Goal: Transaction & Acquisition: Purchase product/service

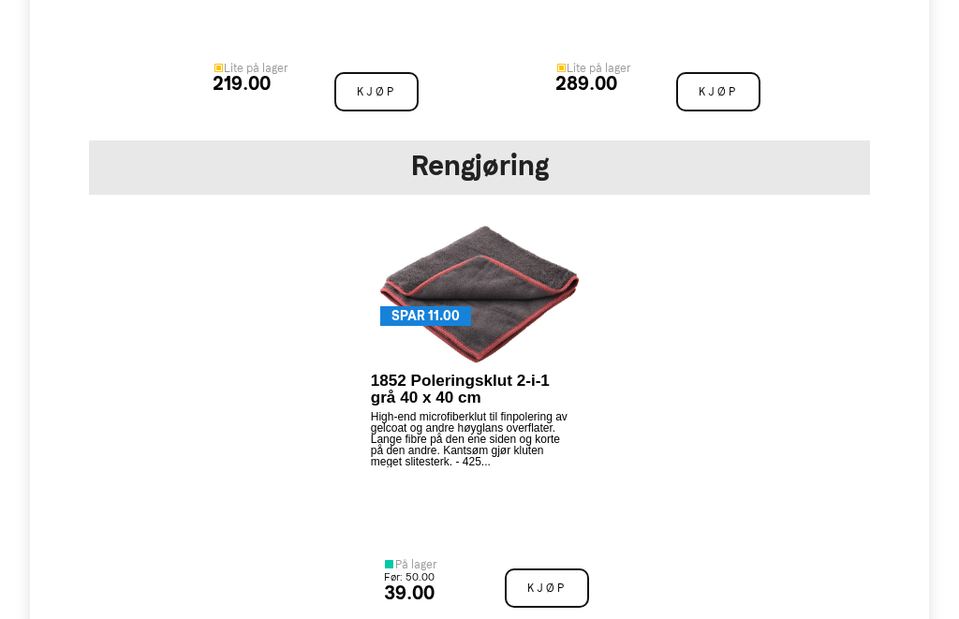
scroll to position [4774, 0]
click at [425, 410] on p "High-end microfiberklut til finpolering av gelcoat og andre høyglans overflater…" at bounding box center [471, 438] width 201 height 56
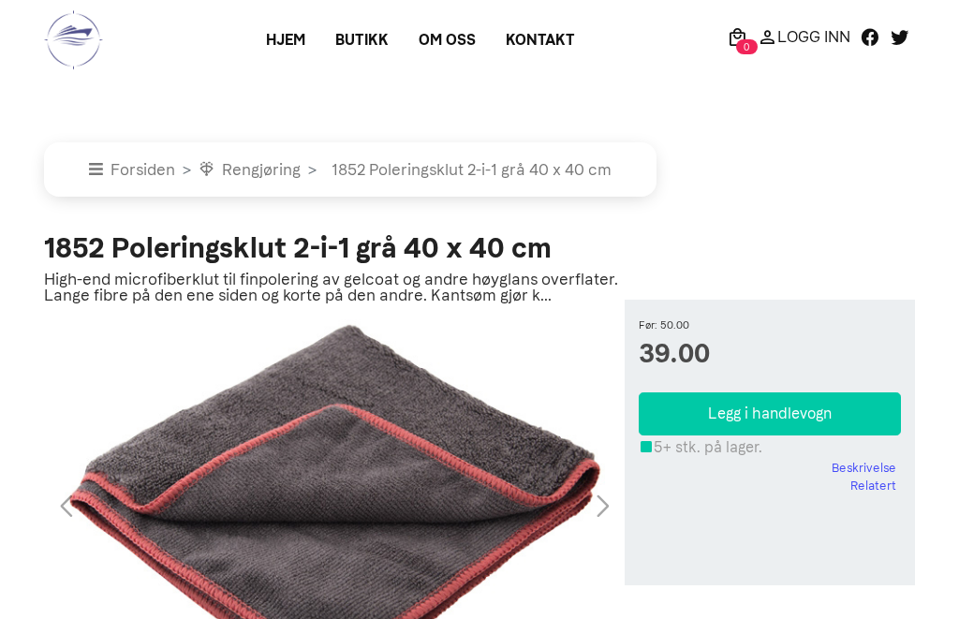
click at [249, 320] on div "1 / 1" at bounding box center [334, 506] width 581 height 375
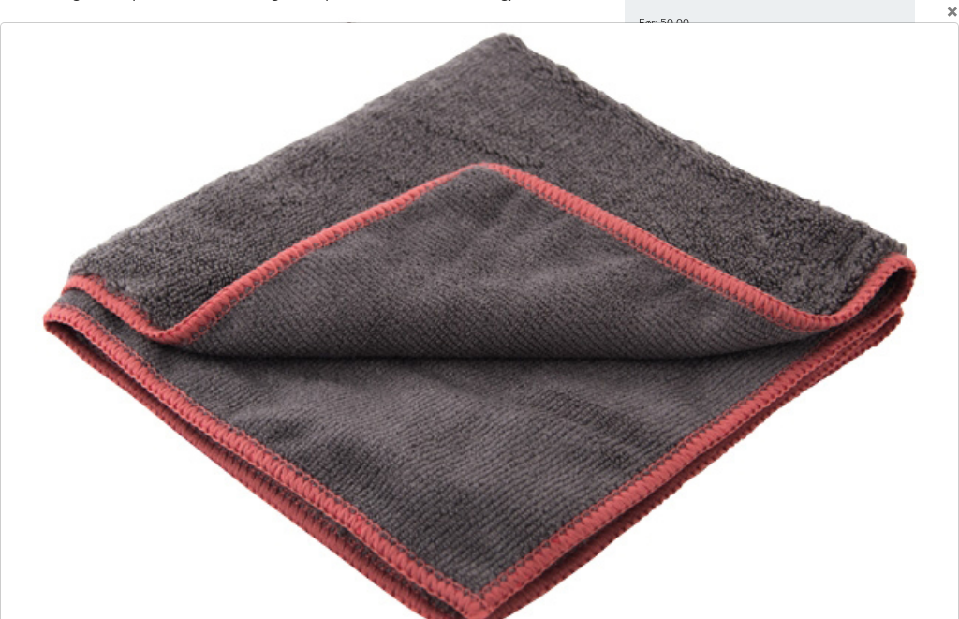
scroll to position [301, 0]
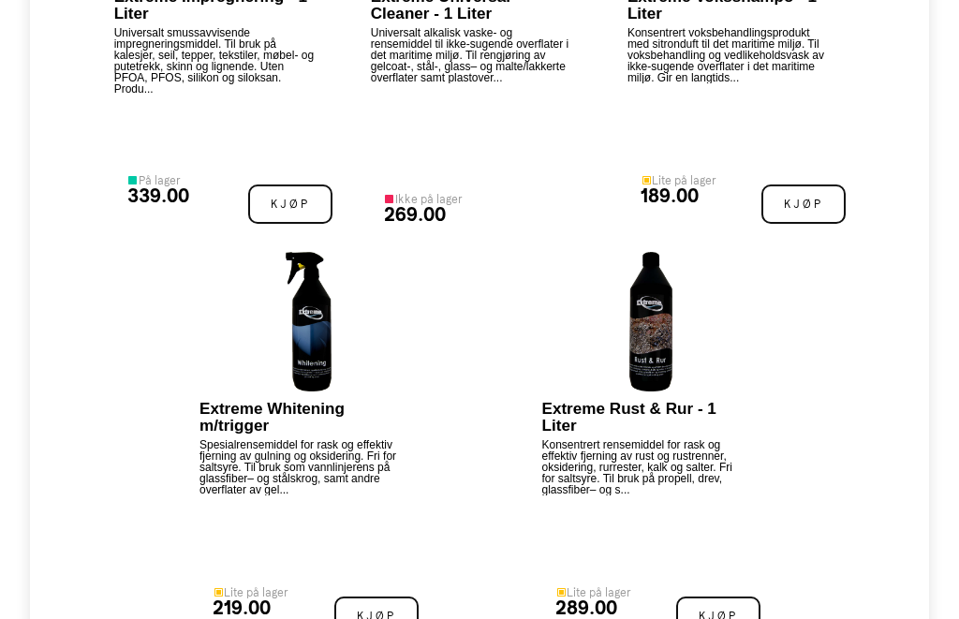
scroll to position [4247, 0]
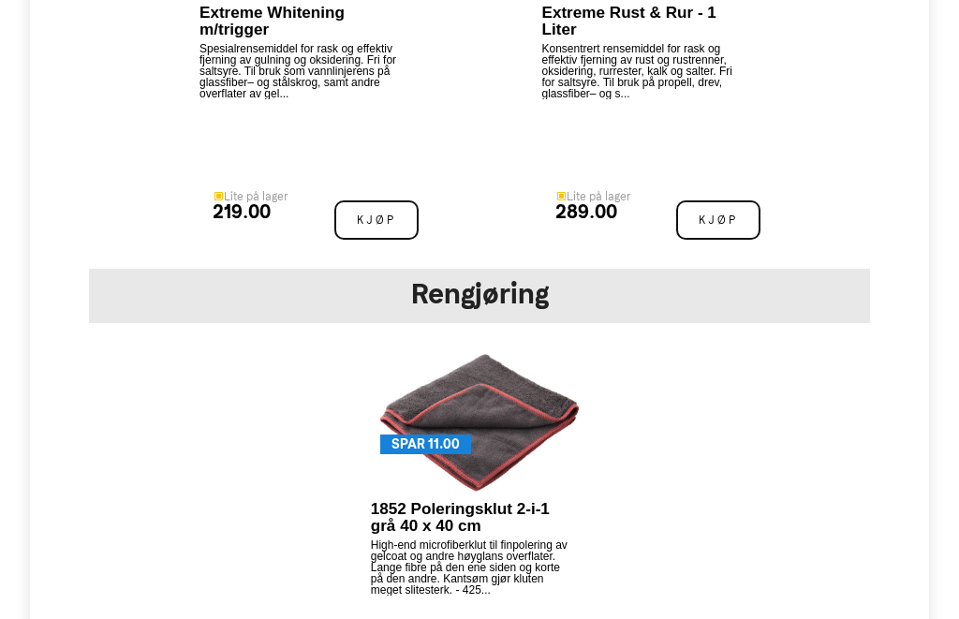
scroll to position [4648, 0]
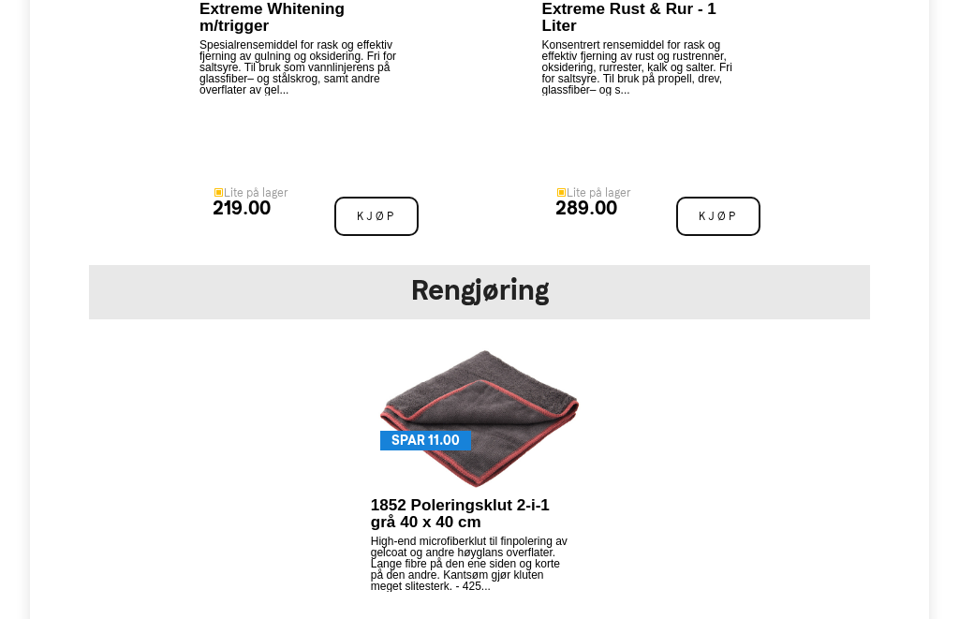
click at [492, 348] on img at bounding box center [479, 418] width 202 height 140
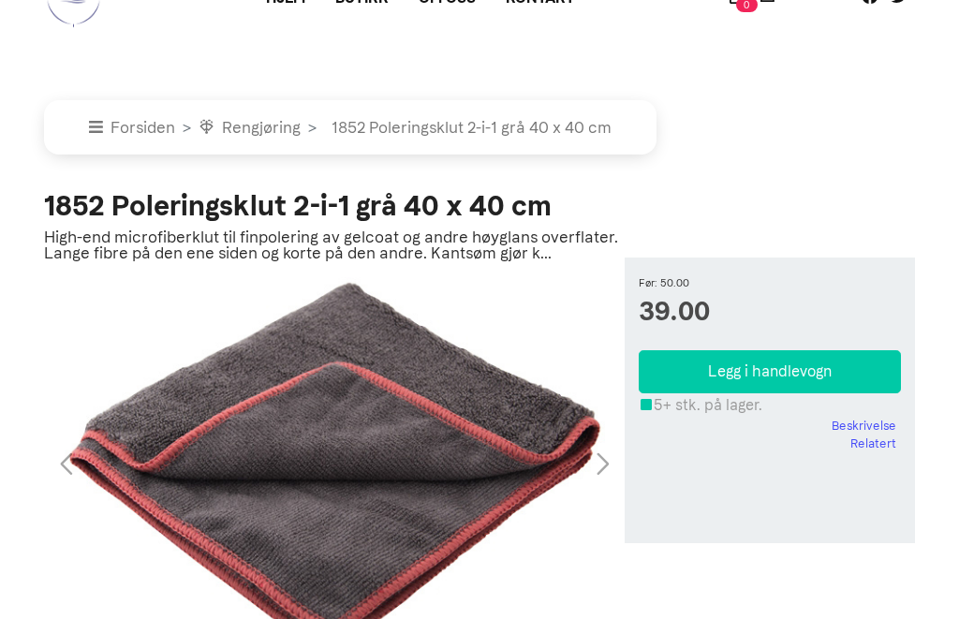
scroll to position [46, 0]
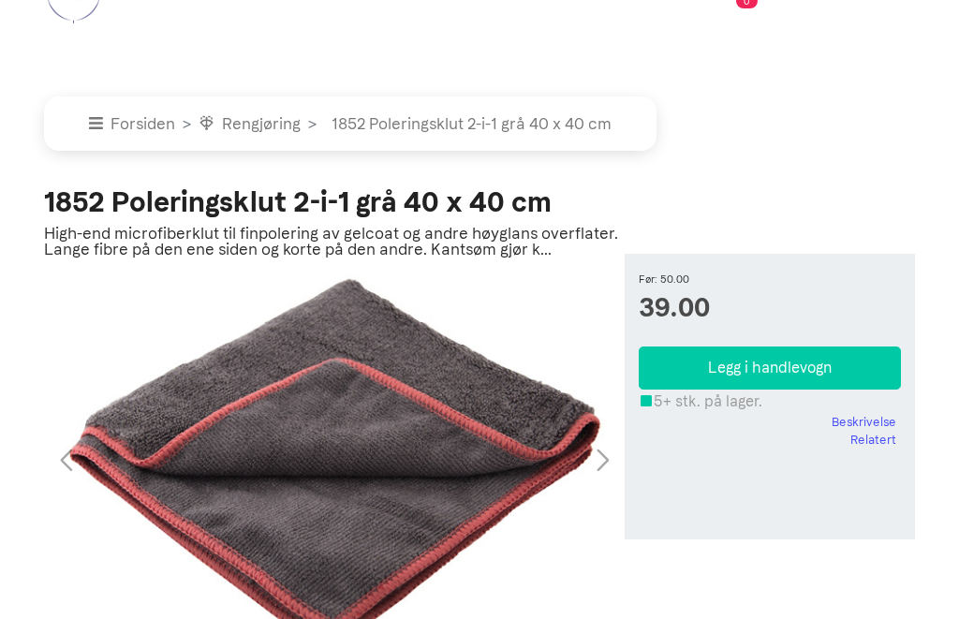
click at [694, 379] on button "Legg i handlevogn" at bounding box center [770, 368] width 262 height 43
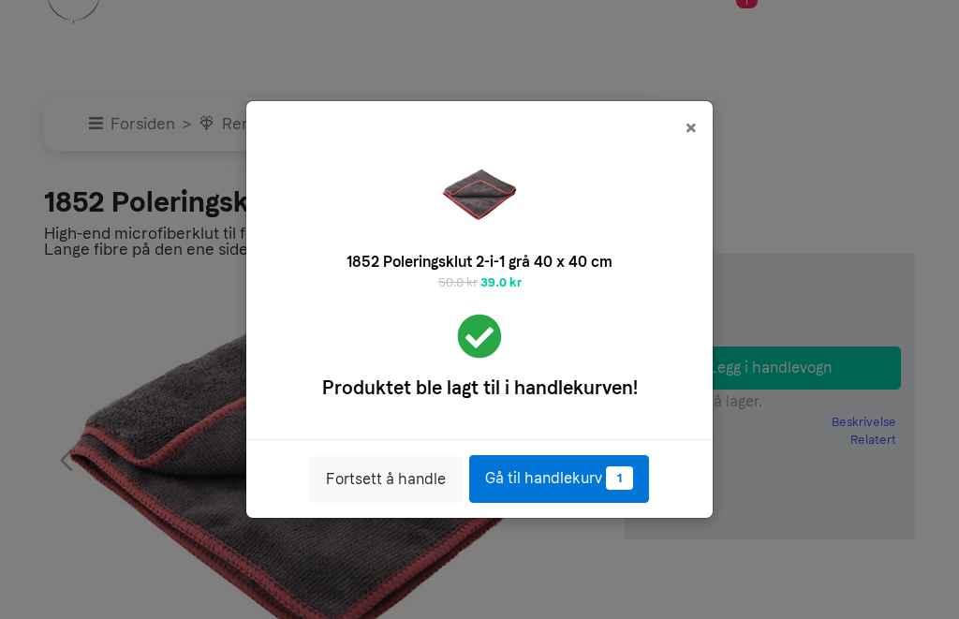
click at [704, 153] on button "×" at bounding box center [691, 127] width 43 height 52
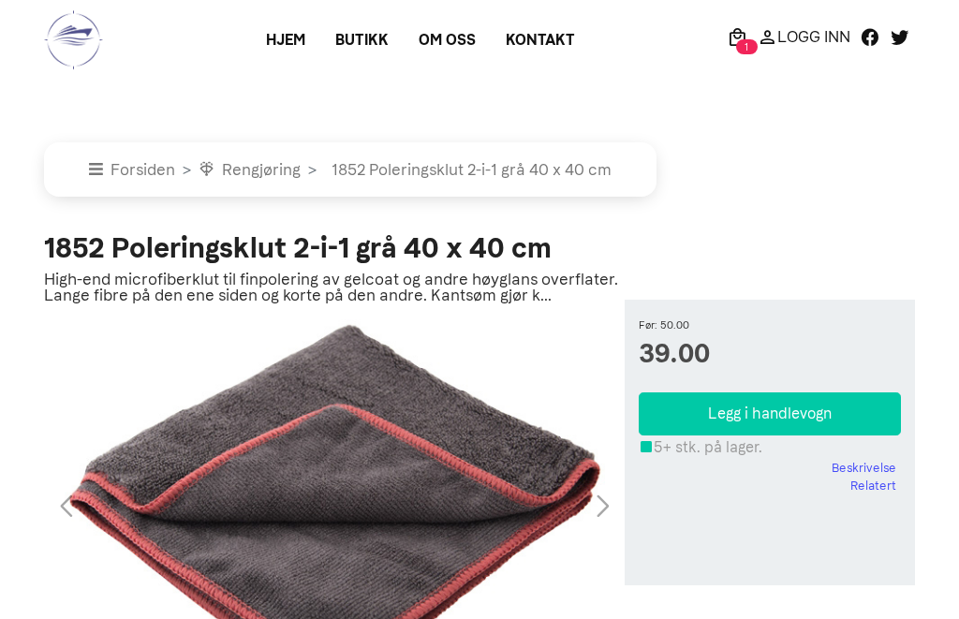
scroll to position [0, 0]
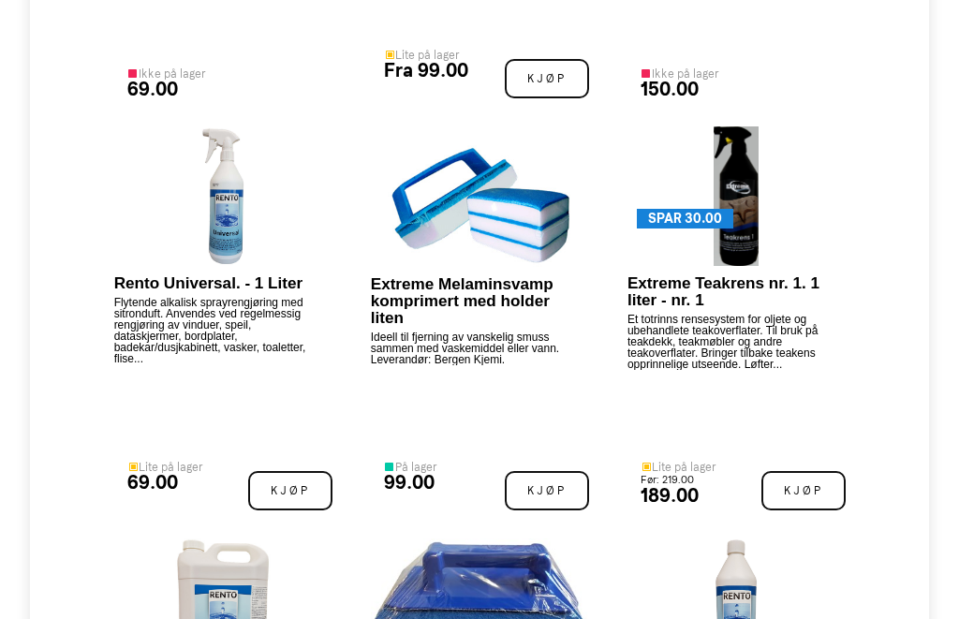
scroll to position [3155, 0]
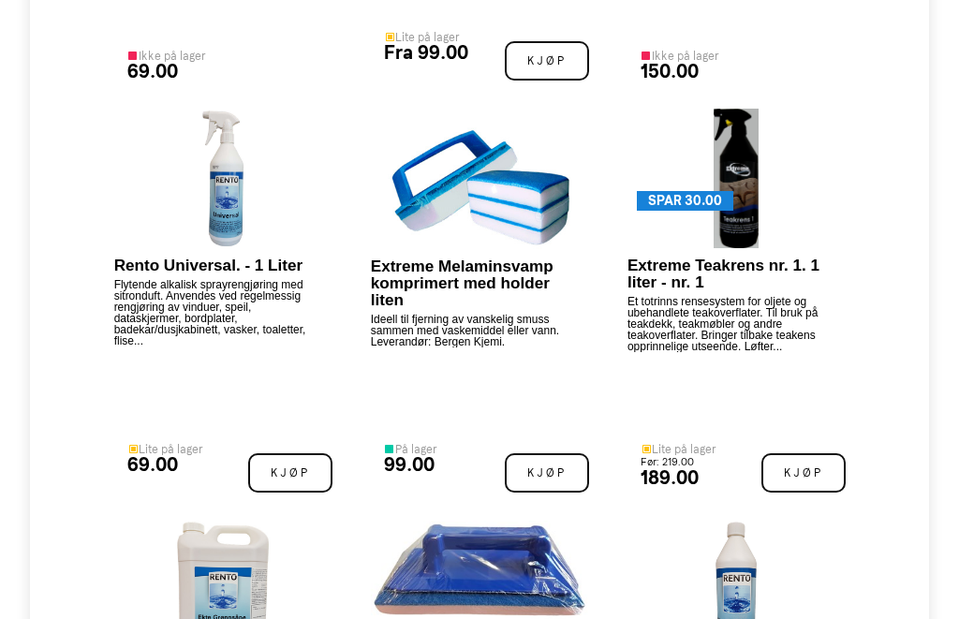
click at [754, 521] on img at bounding box center [737, 591] width 44 height 140
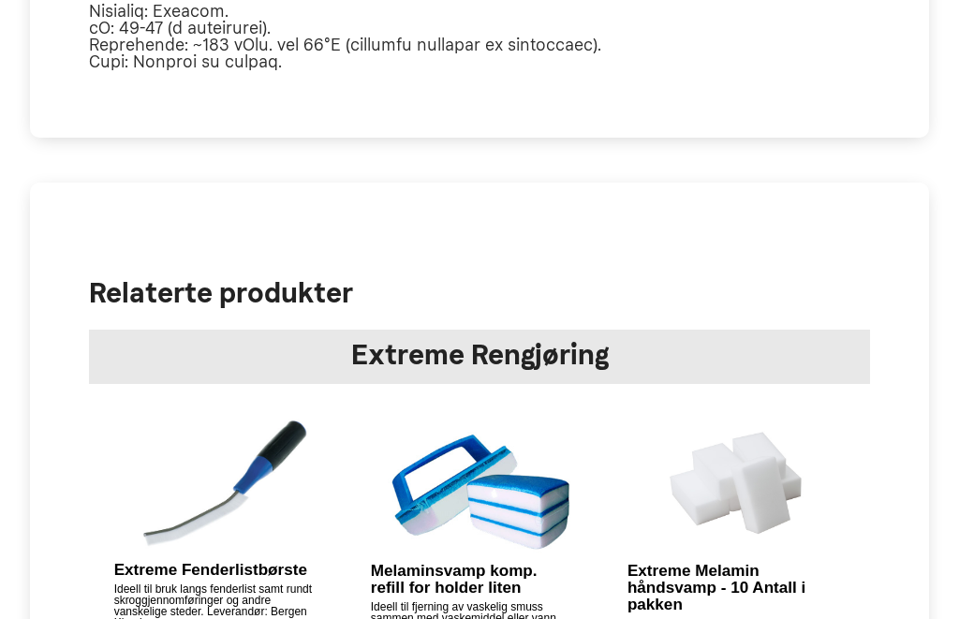
scroll to position [1289, 0]
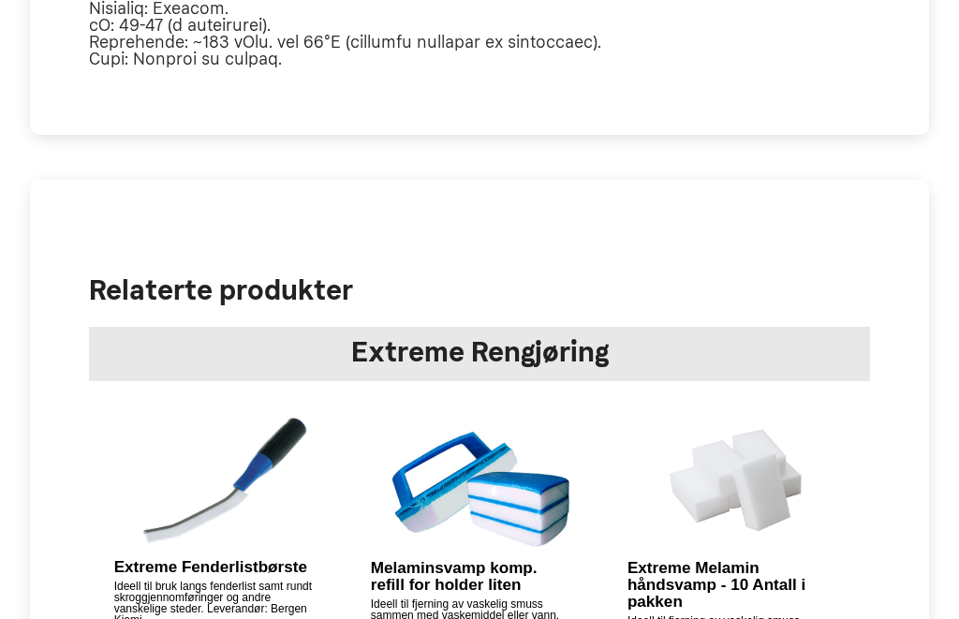
click at [159, 581] on p "Ideell til bruk langs fenderlist samt rundt skroggjennomføringer og andre vansk…" at bounding box center [214, 603] width 201 height 45
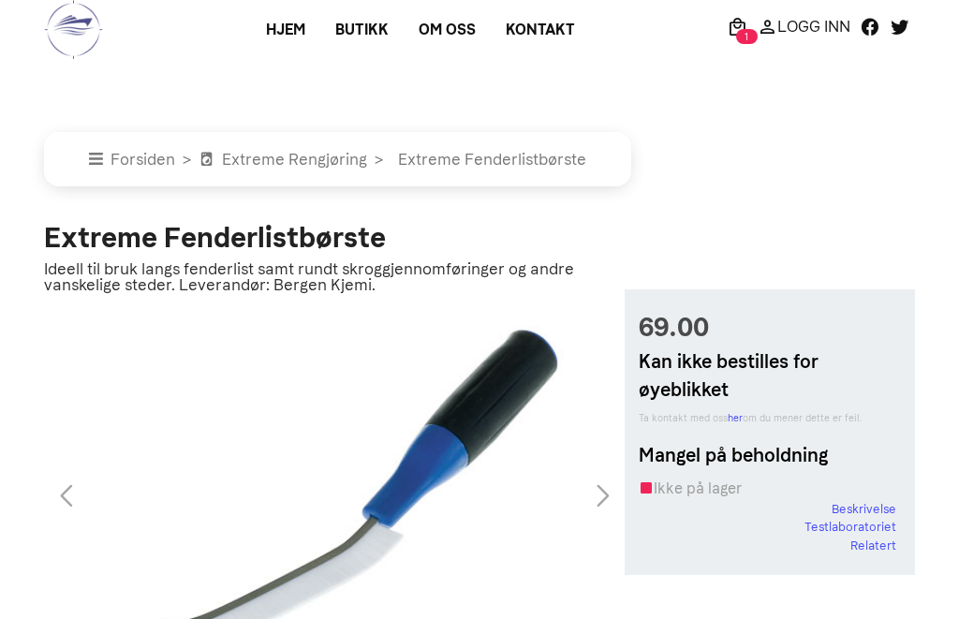
scroll to position [9, 0]
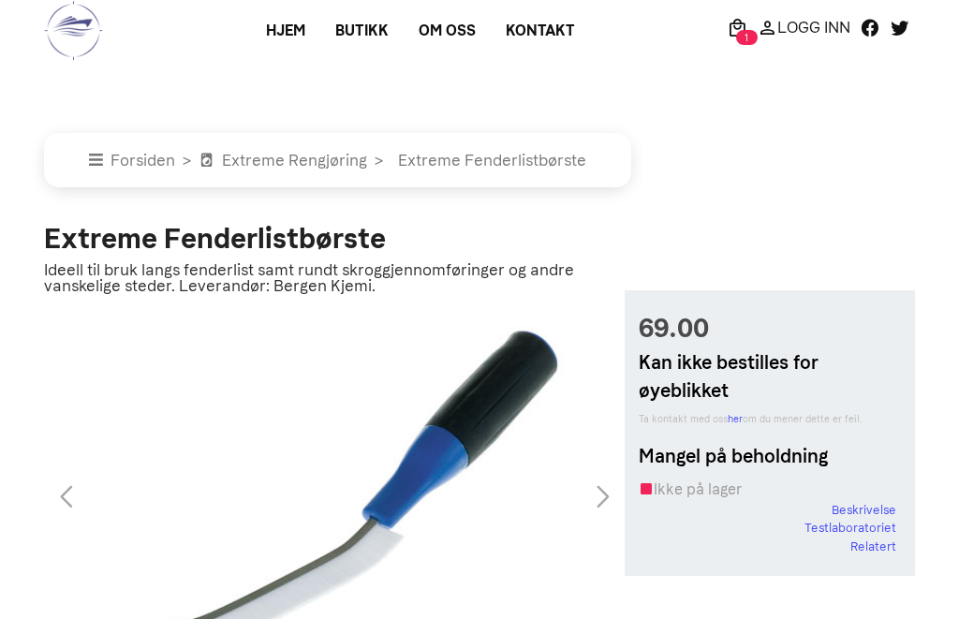
click at [150, 377] on div "1 / 1" at bounding box center [334, 497] width 581 height 375
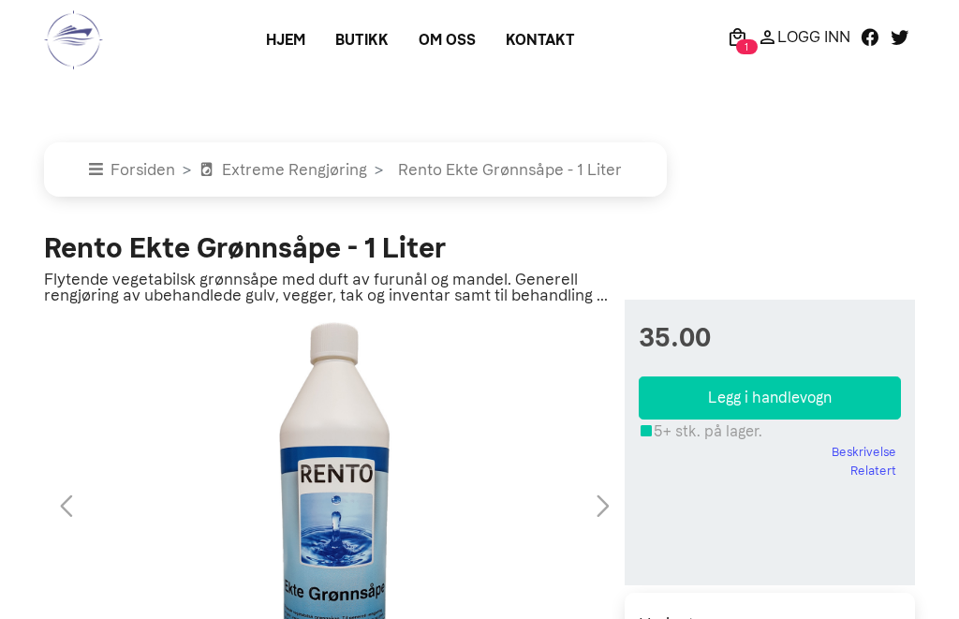
click at [102, 165] on icon "breadcrumb" at bounding box center [96, 169] width 14 height 16
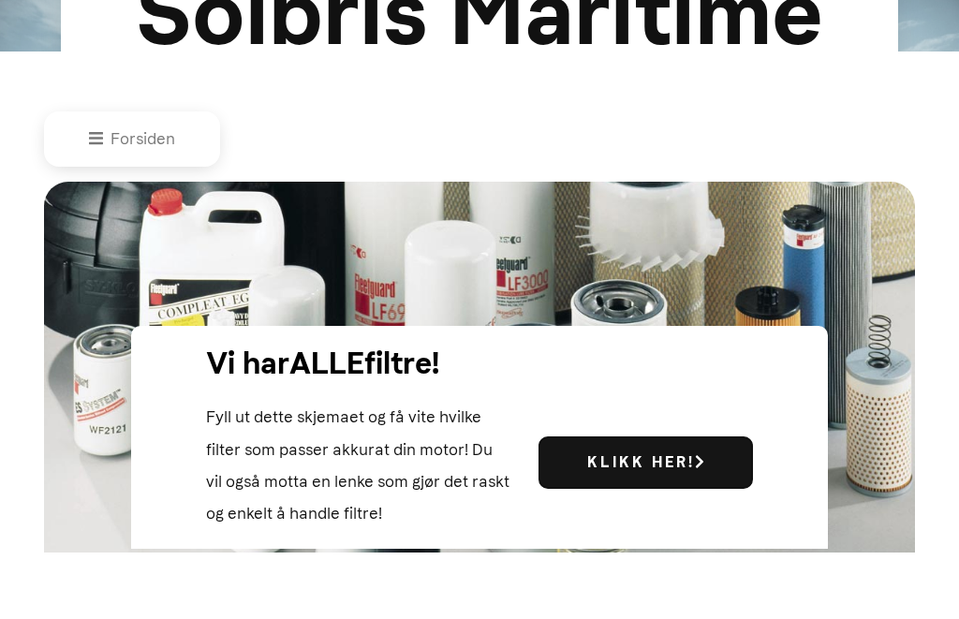
scroll to position [272, 0]
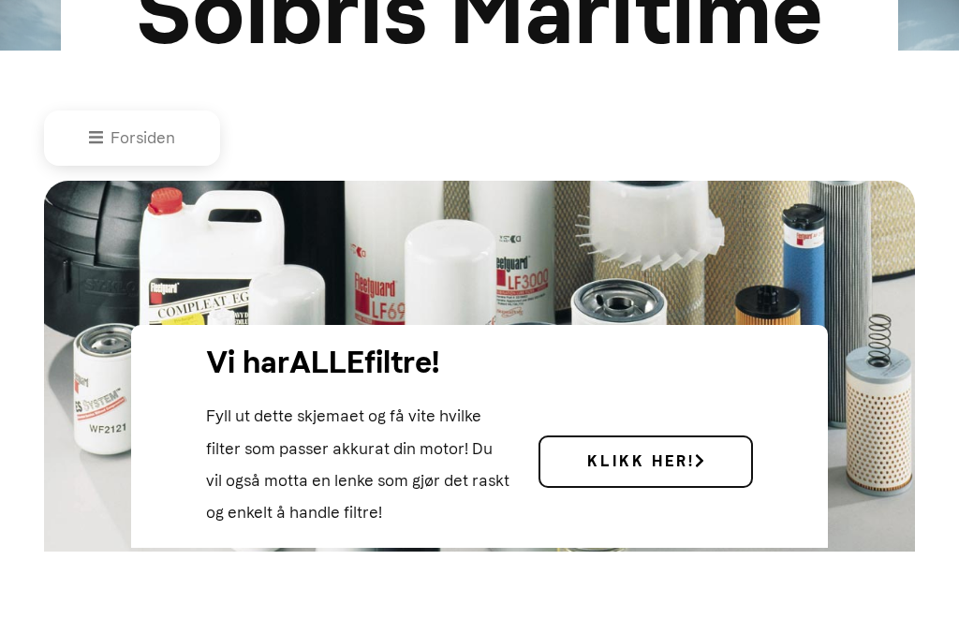
click at [689, 470] on b "Klikk her!" at bounding box center [645, 461] width 117 height 18
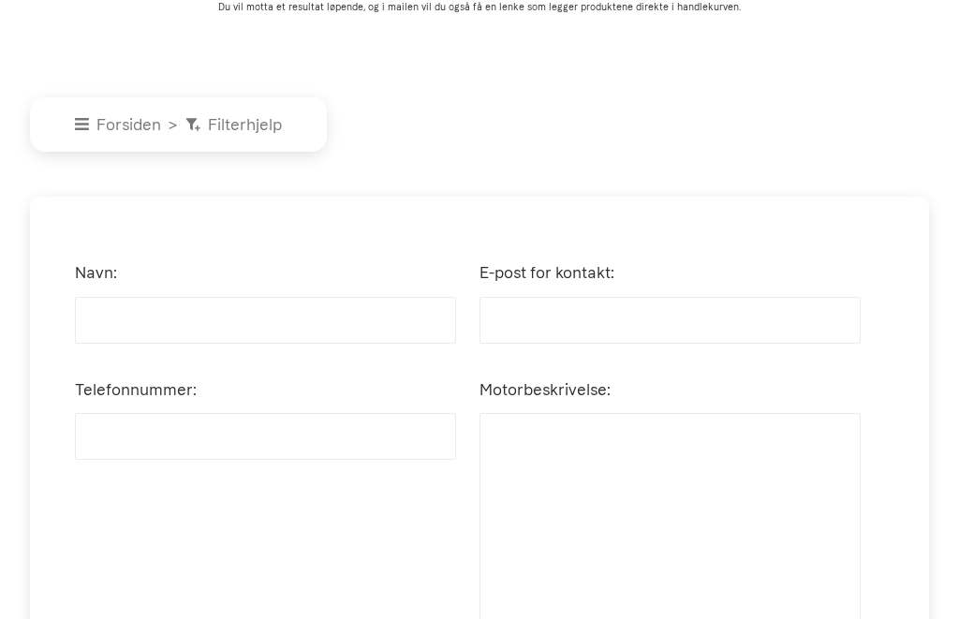
scroll to position [409, 0]
click at [97, 345] on input "Navn:" at bounding box center [265, 321] width 381 height 47
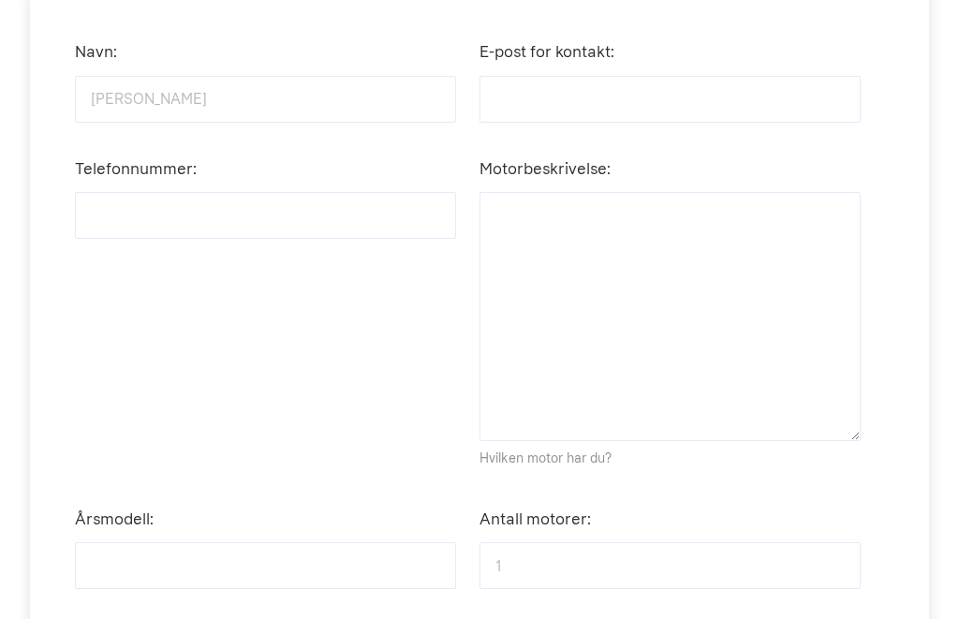
type input "Willie van der Sijde"
click at [532, 123] on input "E-post for kontakt:" at bounding box center [670, 99] width 381 height 47
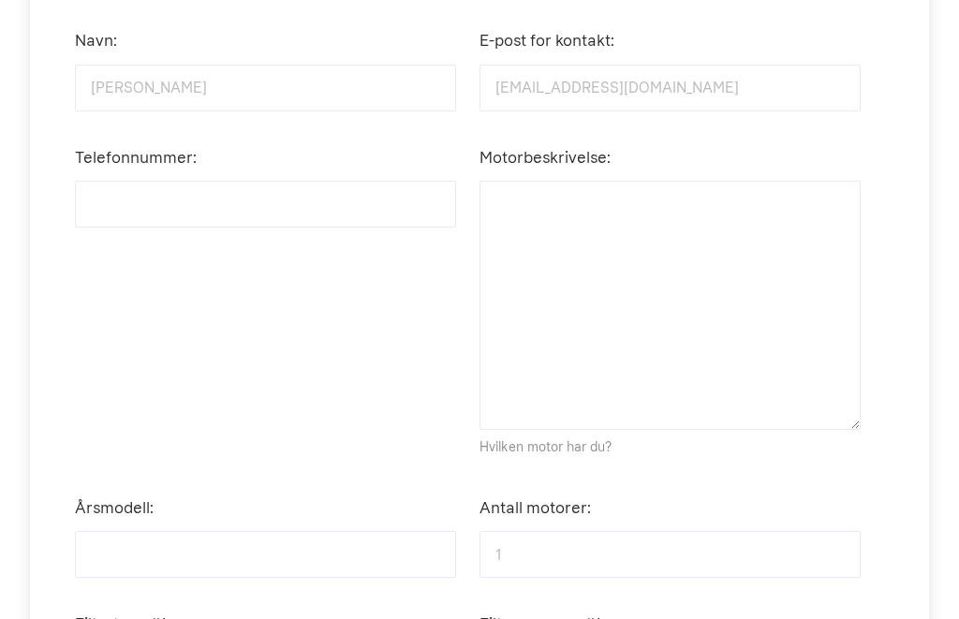
scroll to position [644, 0]
type input "willievds@gmail.com"
click at [123, 219] on input "Telefonnummer:" at bounding box center [265, 202] width 381 height 47
type input "45601409"
click at [525, 239] on textarea "Motorbeskrivelse:" at bounding box center [670, 303] width 381 height 249
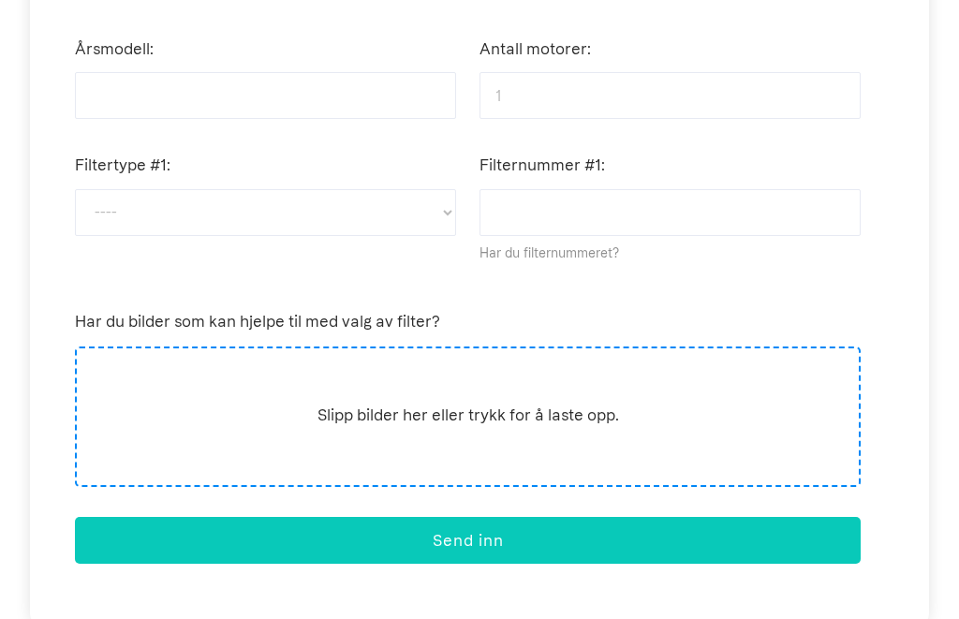
scroll to position [1102, 0]
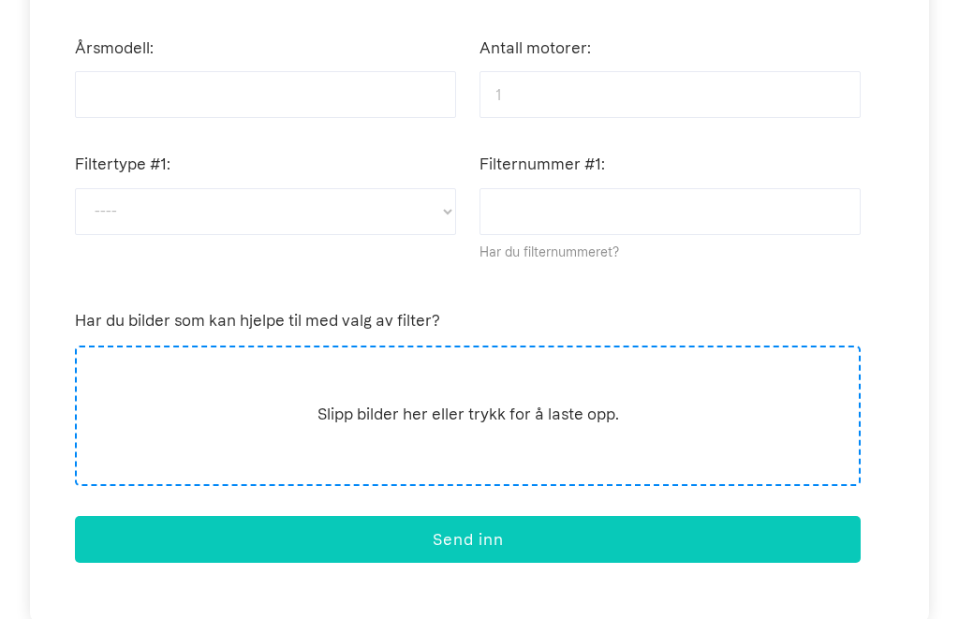
type textarea "Volvo D2 40"
click at [102, 118] on input "Årsmodell:" at bounding box center [265, 94] width 381 height 47
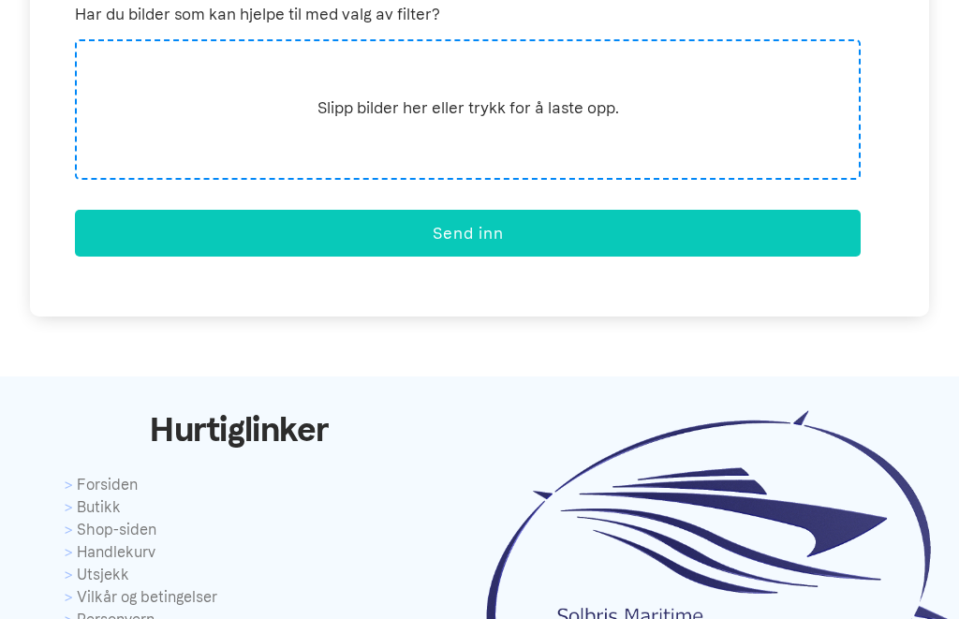
scroll to position [1408, 0]
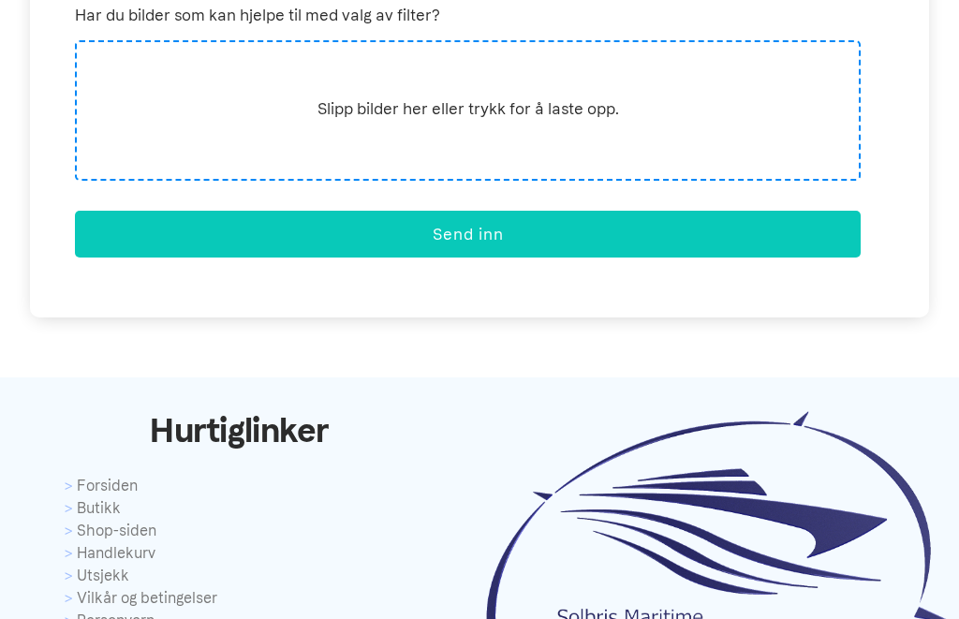
type input "2017"
click at [472, 249] on button "Send inn" at bounding box center [468, 234] width 786 height 47
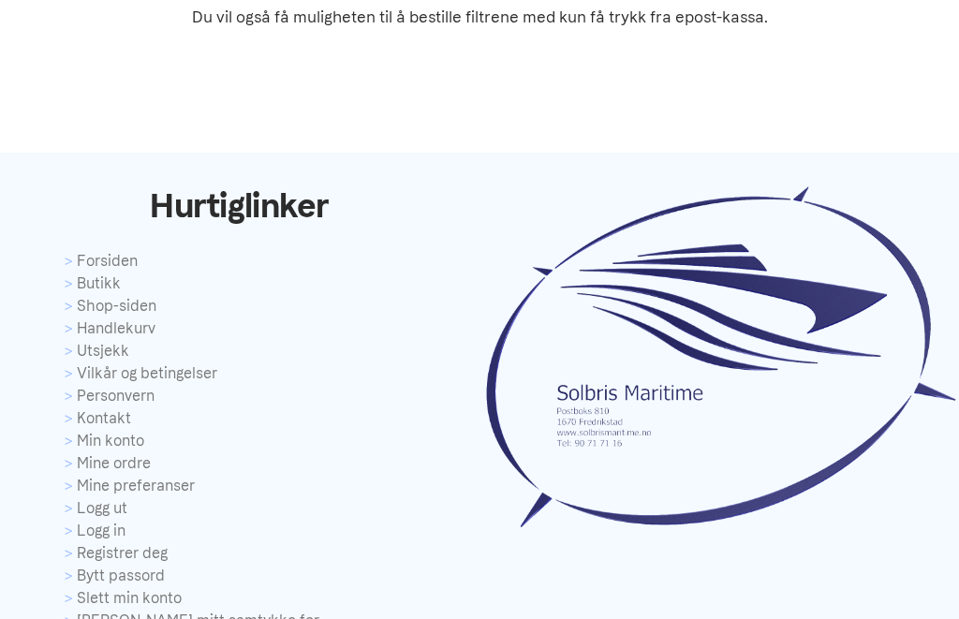
scroll to position [392, 0]
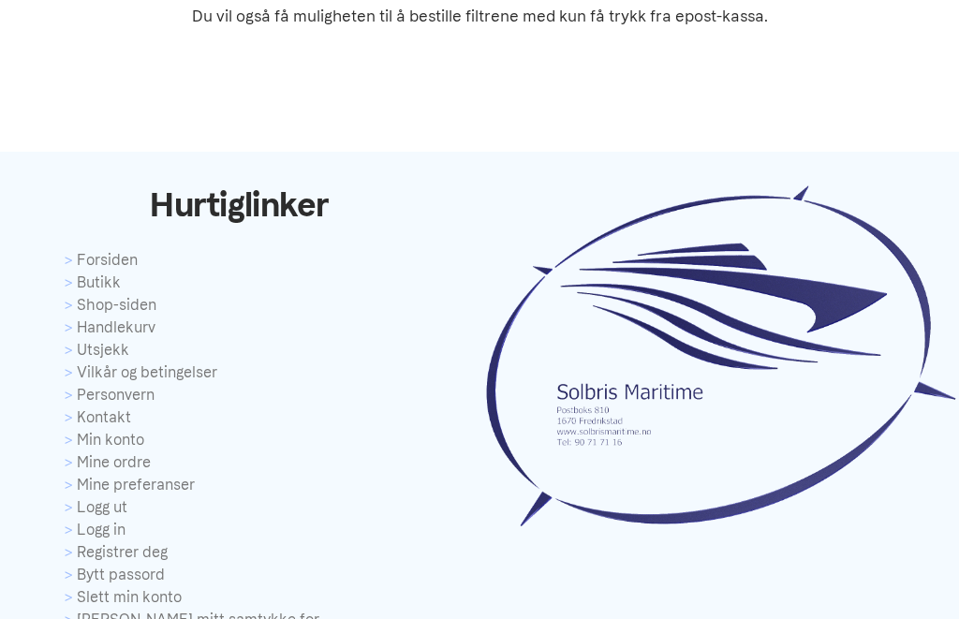
click at [110, 429] on link "Kontakt" at bounding box center [240, 417] width 351 height 22
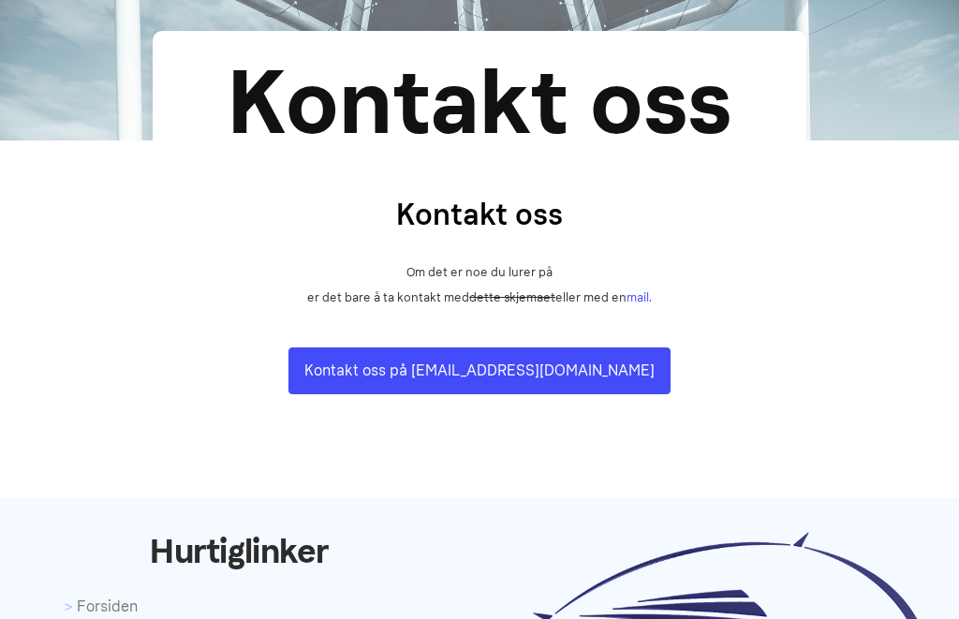
scroll to position [183, 0]
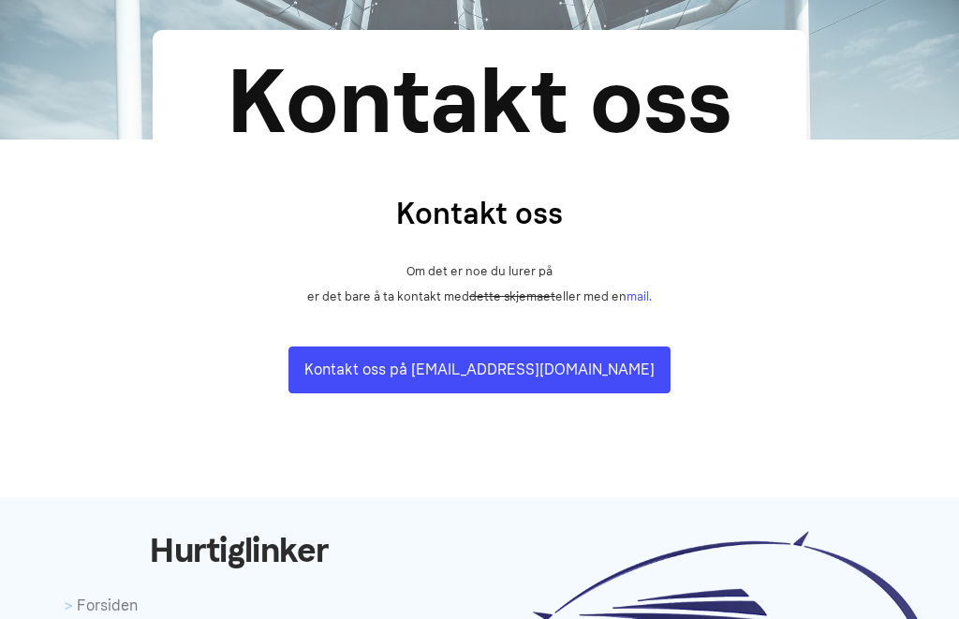
click at [464, 393] on link "Kontakt oss på [EMAIL_ADDRESS][DOMAIN_NAME]" at bounding box center [479, 370] width 382 height 47
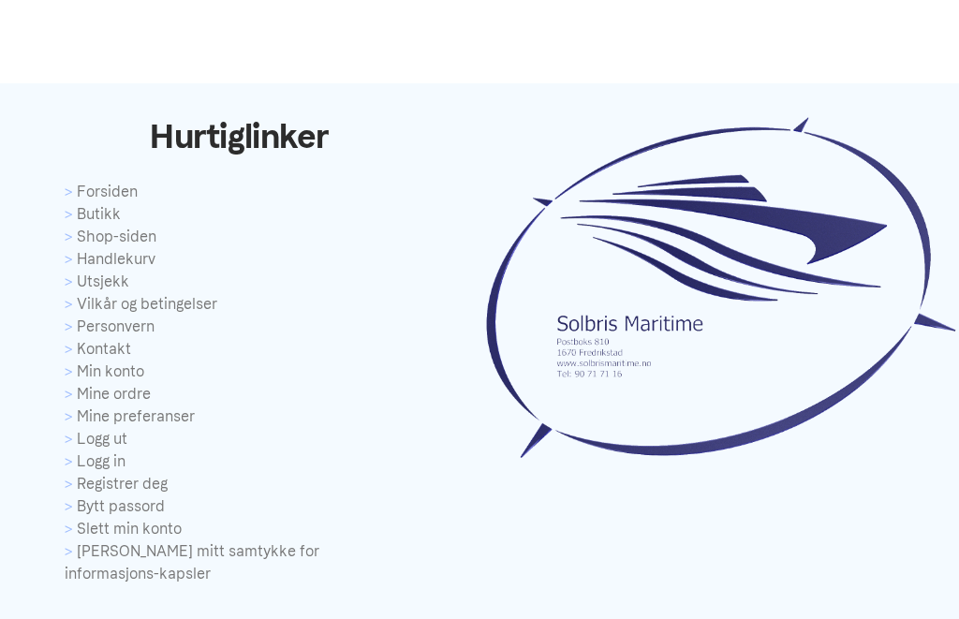
scroll to position [593, 0]
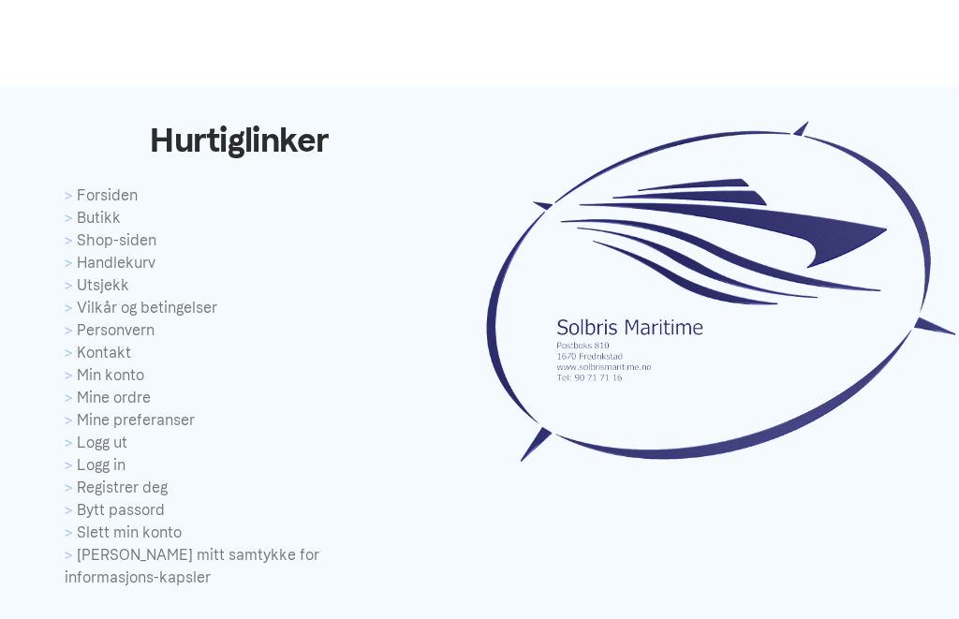
click at [103, 229] on link "Butikk" at bounding box center [240, 218] width 351 height 22
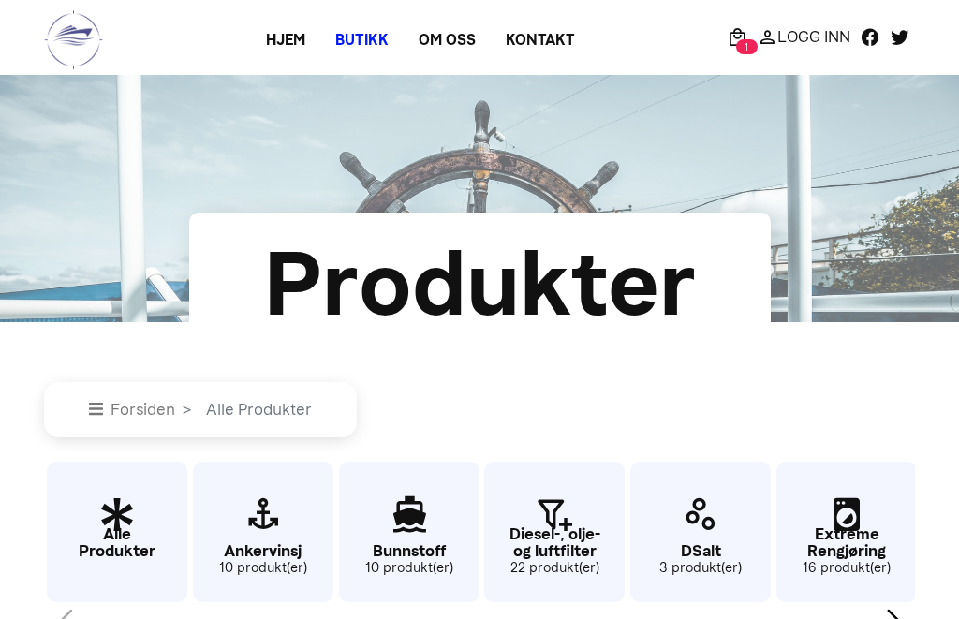
click at [743, 40] on span "1" at bounding box center [747, 46] width 22 height 15
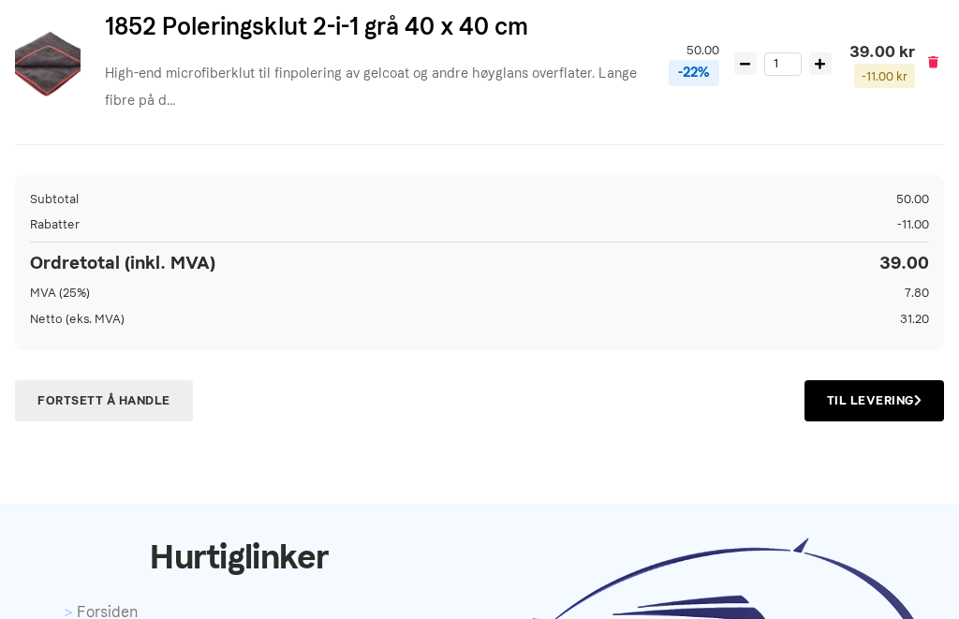
scroll to position [303, 0]
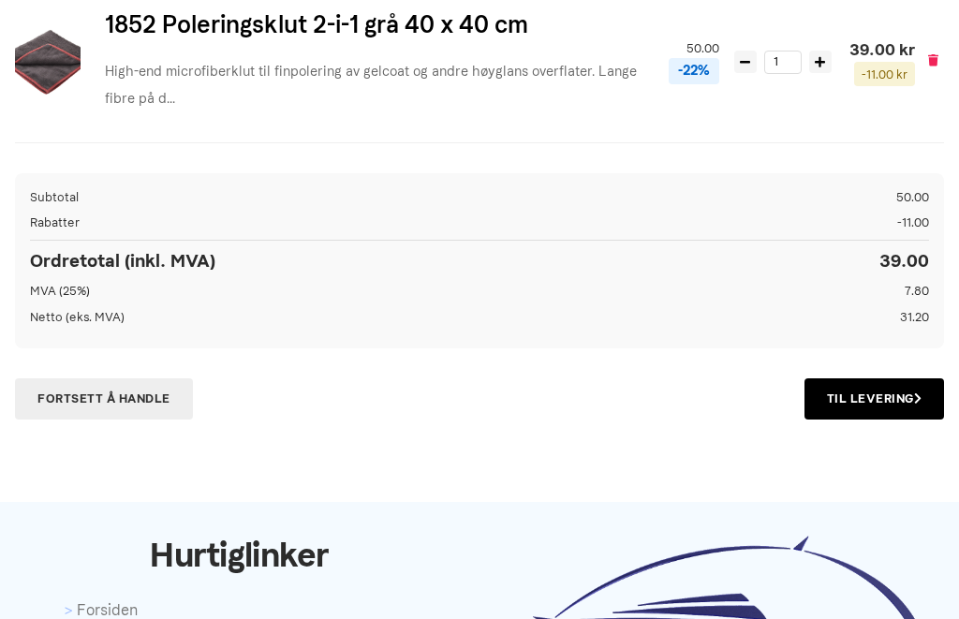
click at [815, 63] on icon at bounding box center [820, 62] width 10 height 12
type input "2"
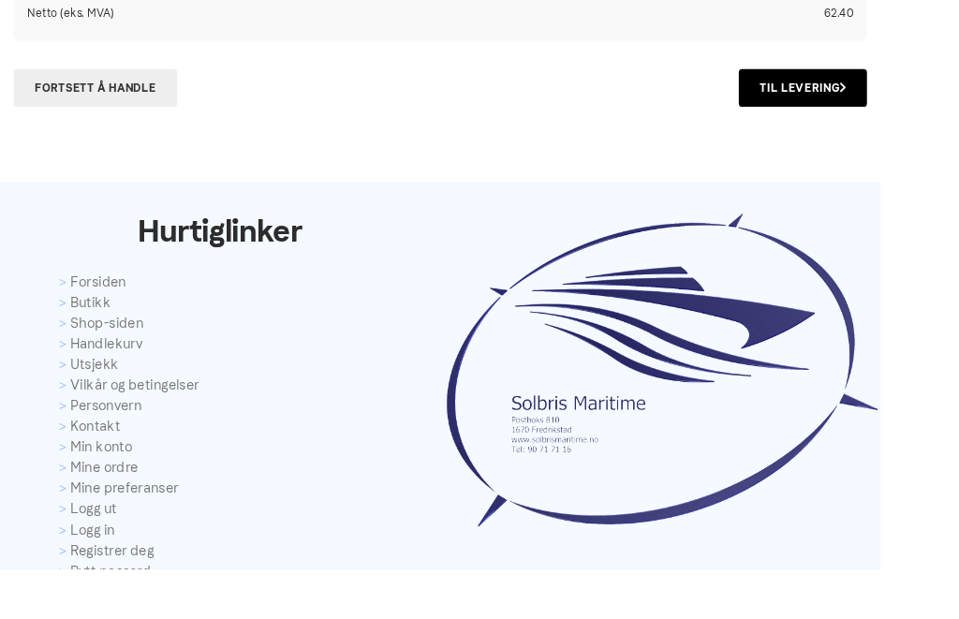
scroll to position [663, 0]
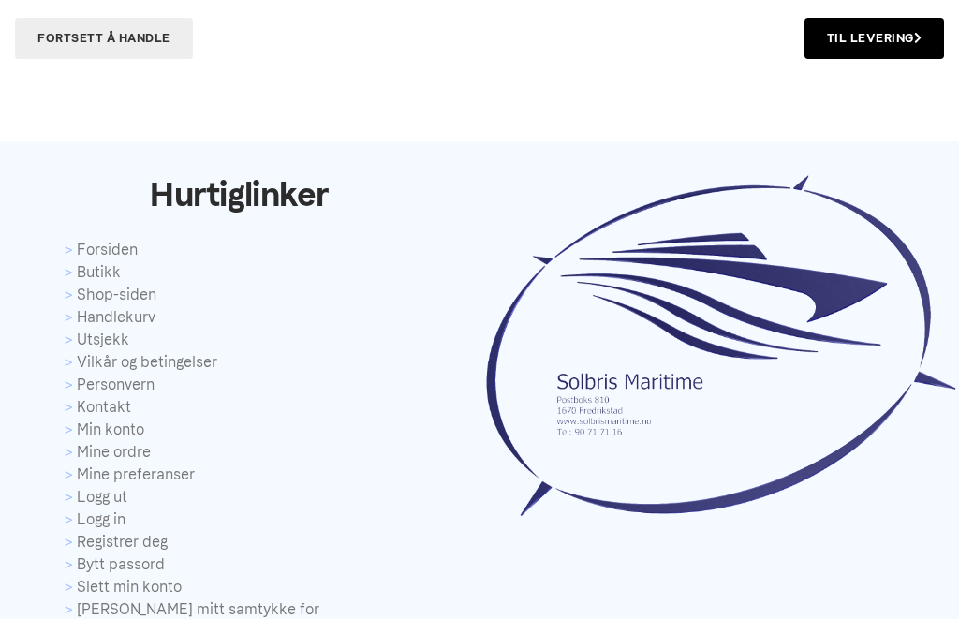
click at [143, 288] on link "Shop-siden" at bounding box center [240, 295] width 351 height 22
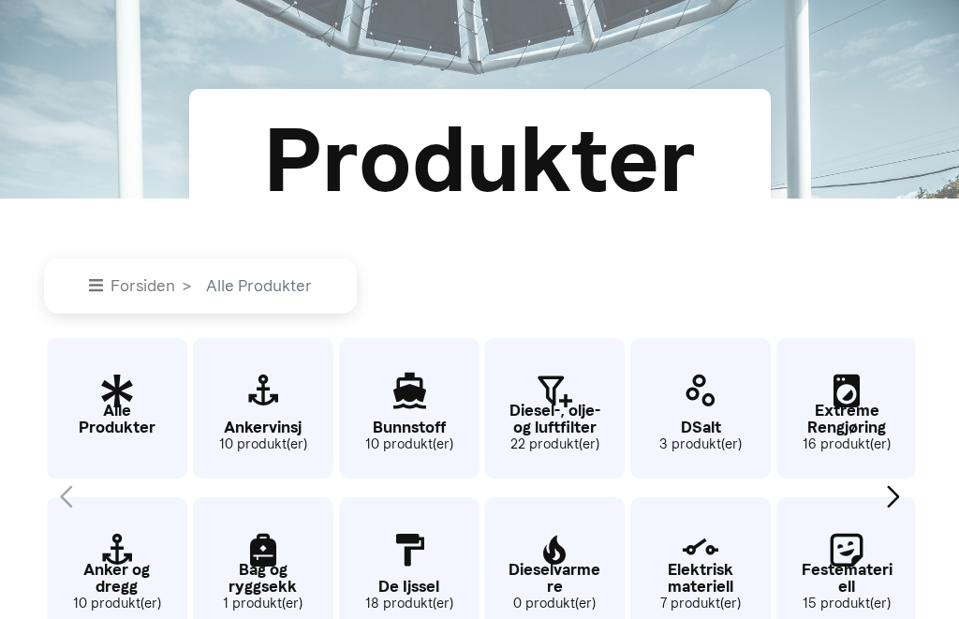
scroll to position [125, 0]
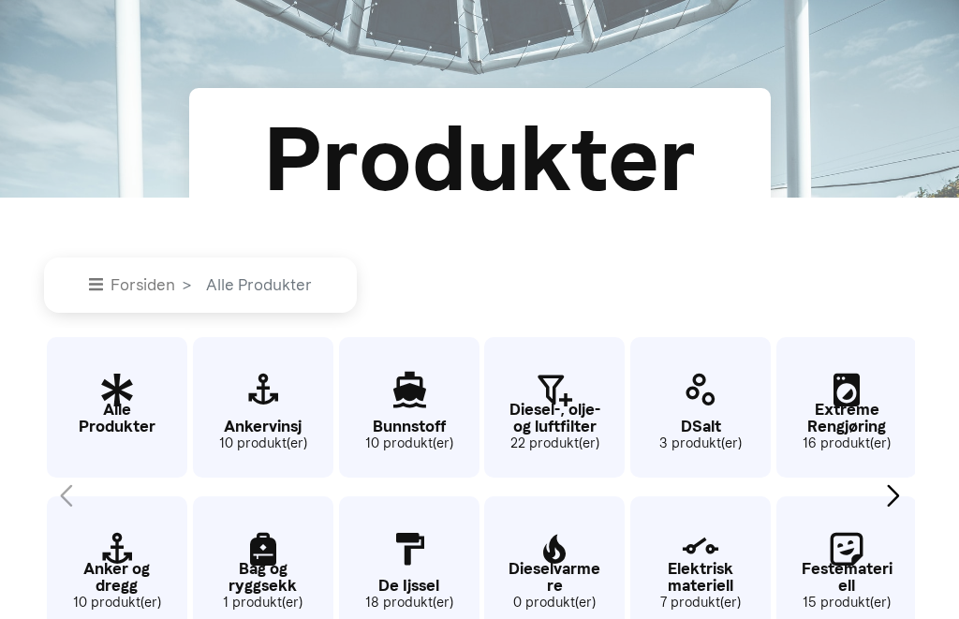
click at [257, 435] on p "Ankervinsj" at bounding box center [263, 427] width 140 height 16
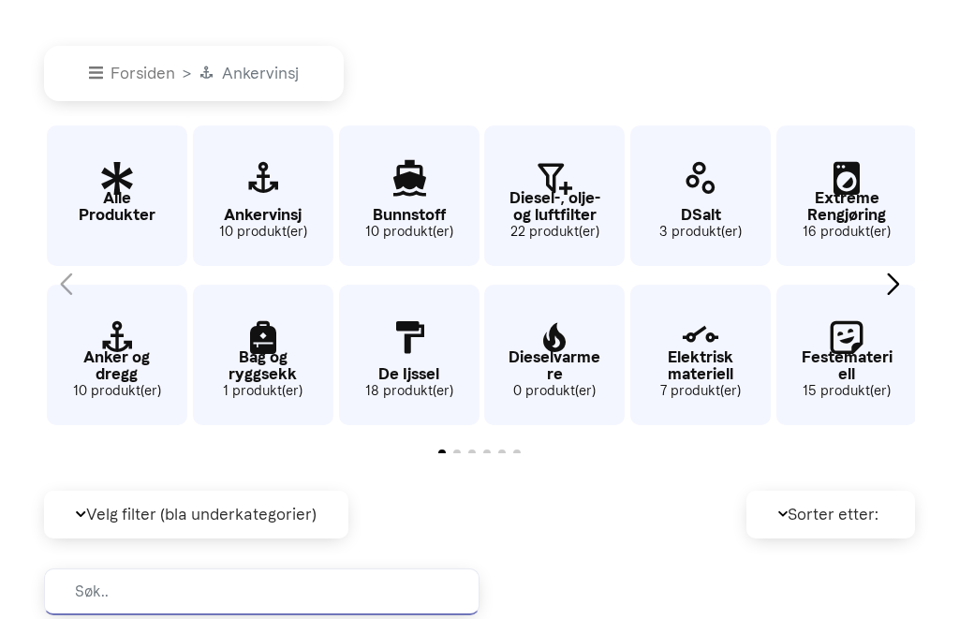
scroll to position [335, 0]
click at [543, 223] on p "Diesel-, olje- og luftfilter" at bounding box center [554, 207] width 140 height 32
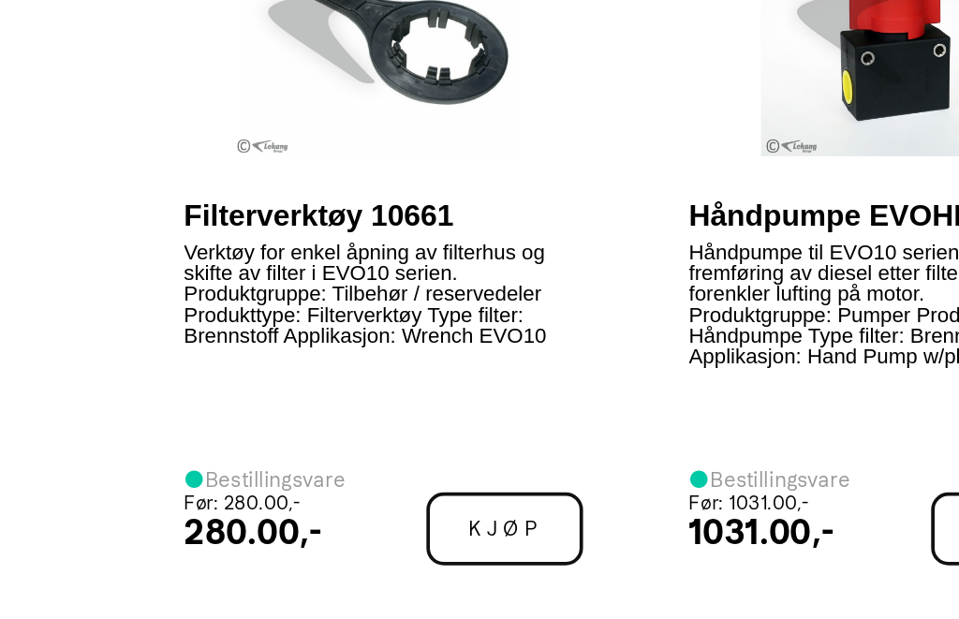
scroll to position [2828, 443]
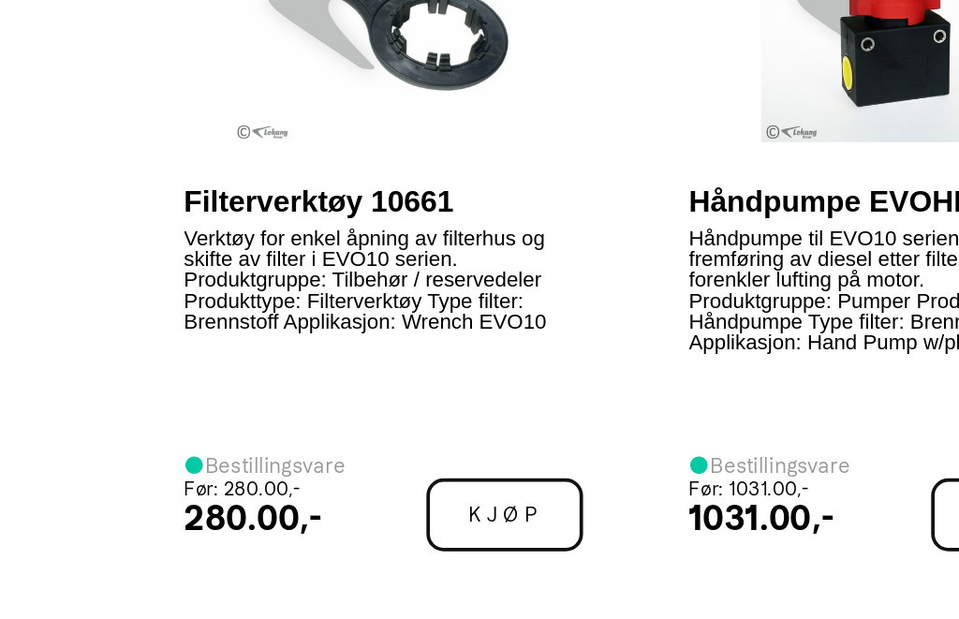
click at [642, 245] on p "Luftfilter for VOLVO-PENTA Passer til disse motorene: D 4-180 I-B D 4-180 I-C D…" at bounding box center [742, 193] width 201 height 106
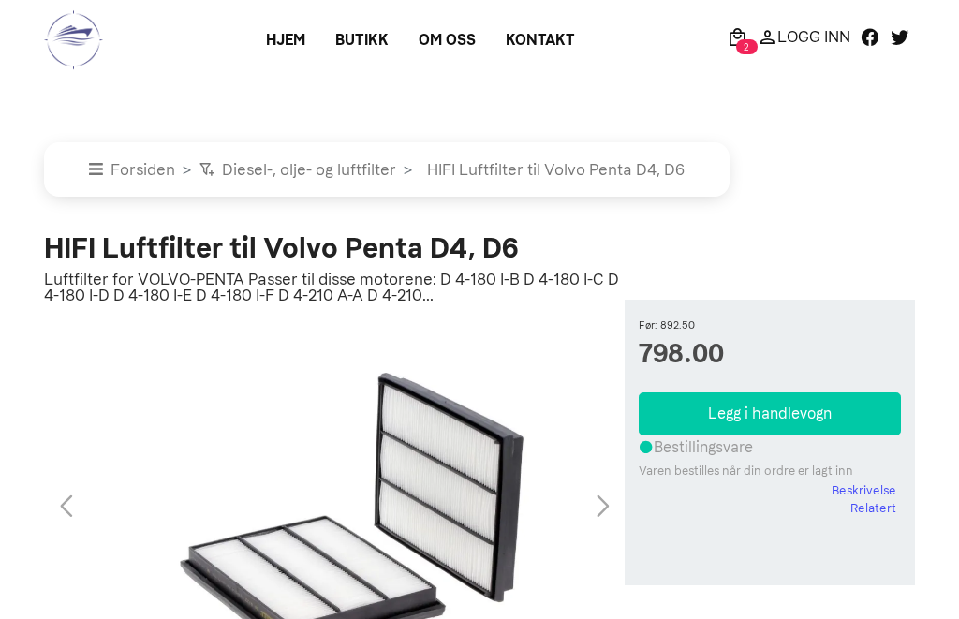
click at [57, 520] on div "1 / 1" at bounding box center [334, 506] width 581 height 375
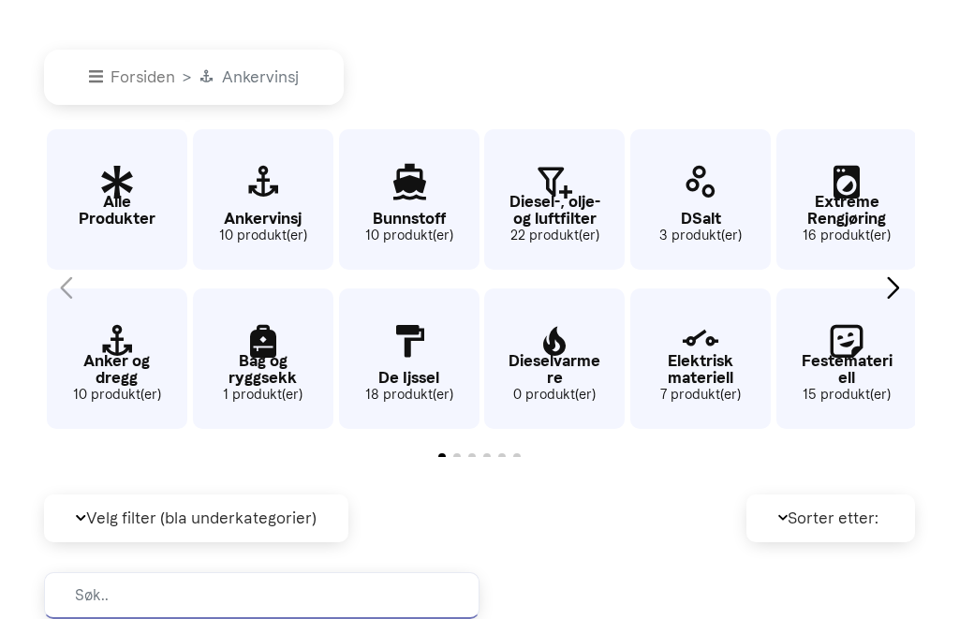
scroll to position [331, 0]
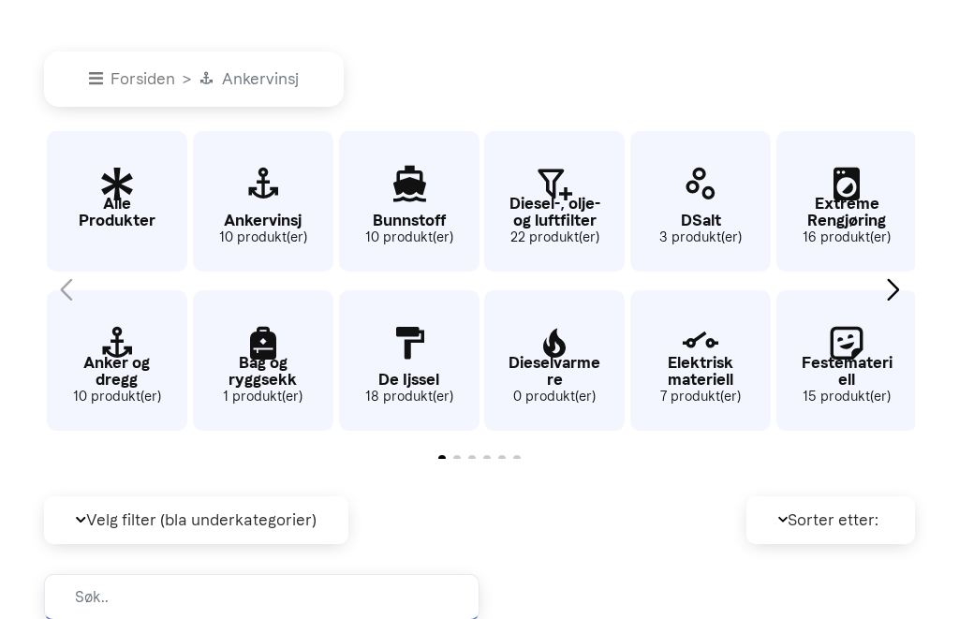
click at [255, 387] on p "Bag og ryggsekk" at bounding box center [263, 371] width 140 height 32
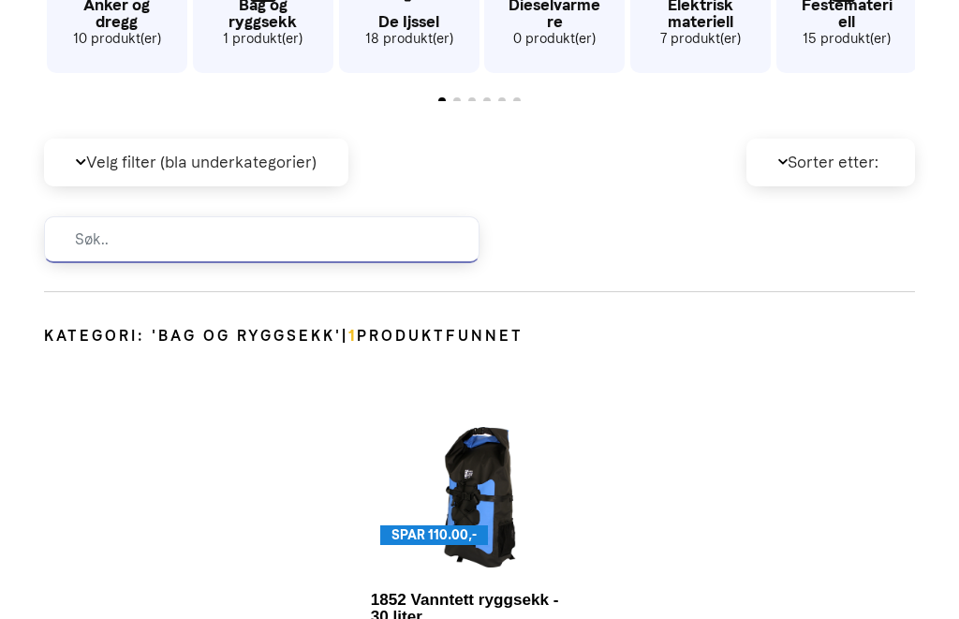
scroll to position [391, 0]
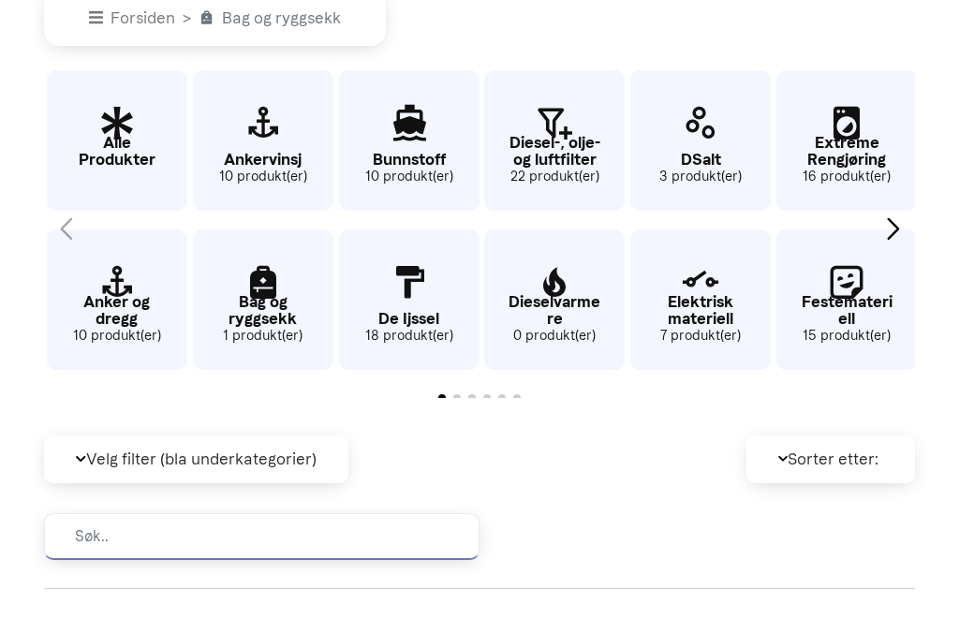
click at [700, 168] on p "DSalt" at bounding box center [700, 160] width 140 height 16
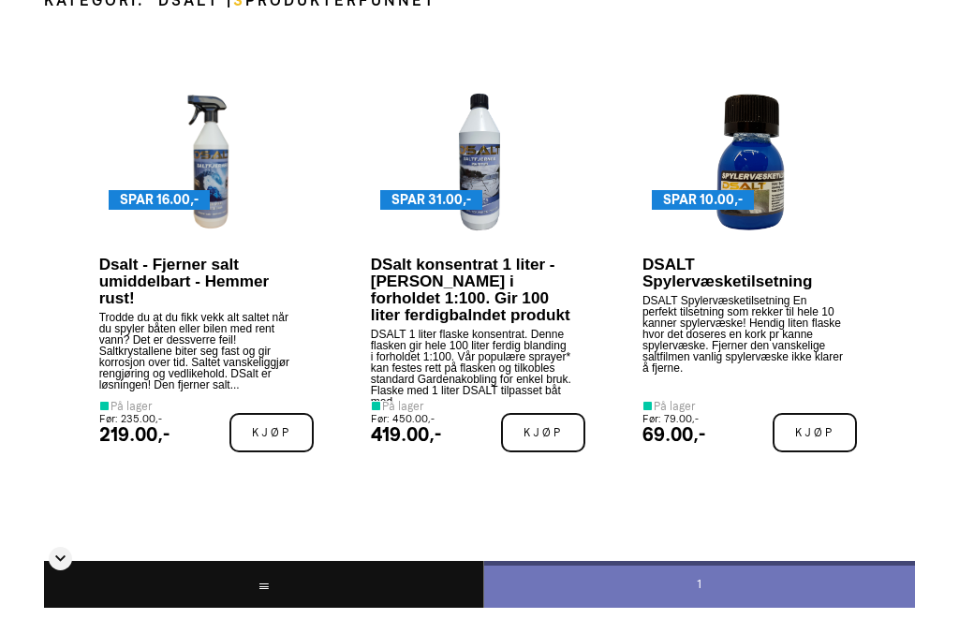
scroll to position [1020, 0]
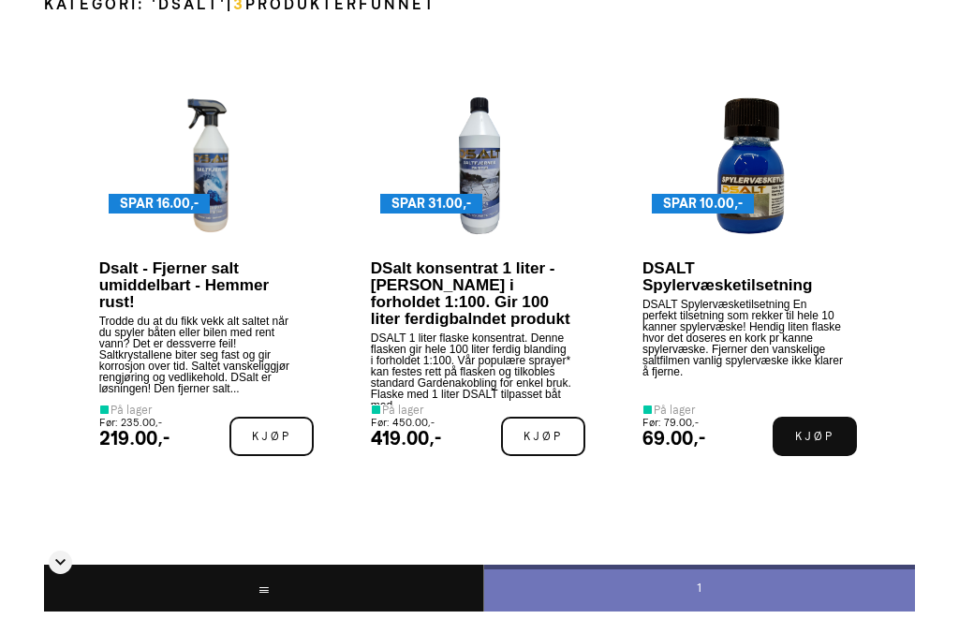
click at [803, 456] on span "Kjøp" at bounding box center [815, 436] width 84 height 39
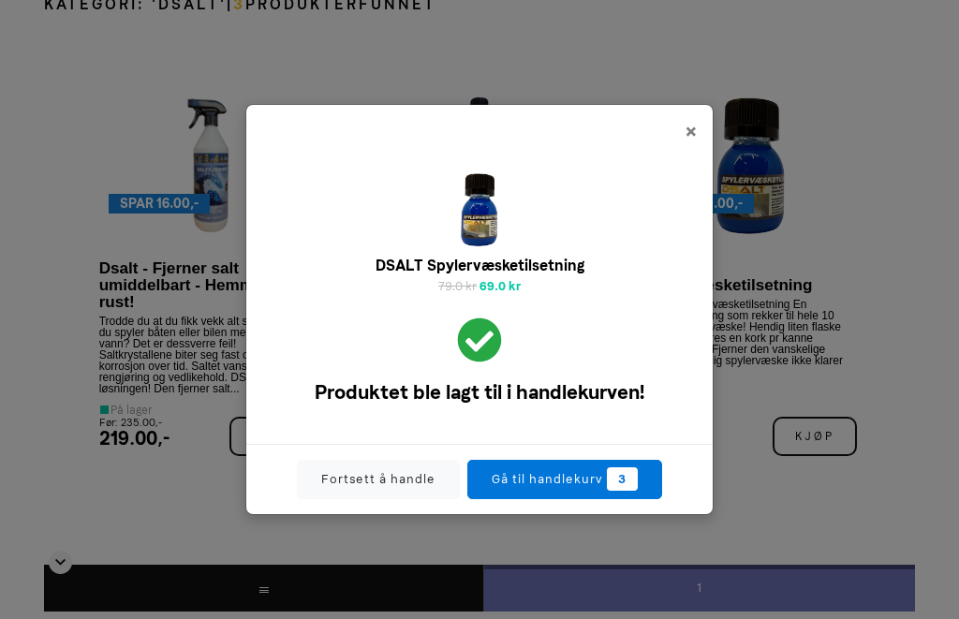
click at [696, 184] on div "DSALT Spylervæsketilsetning 79.0 kr 69.0 kr Laster... Legger til i handlekurven…" at bounding box center [479, 293] width 466 height 303
click at [688, 144] on span "×" at bounding box center [691, 130] width 13 height 27
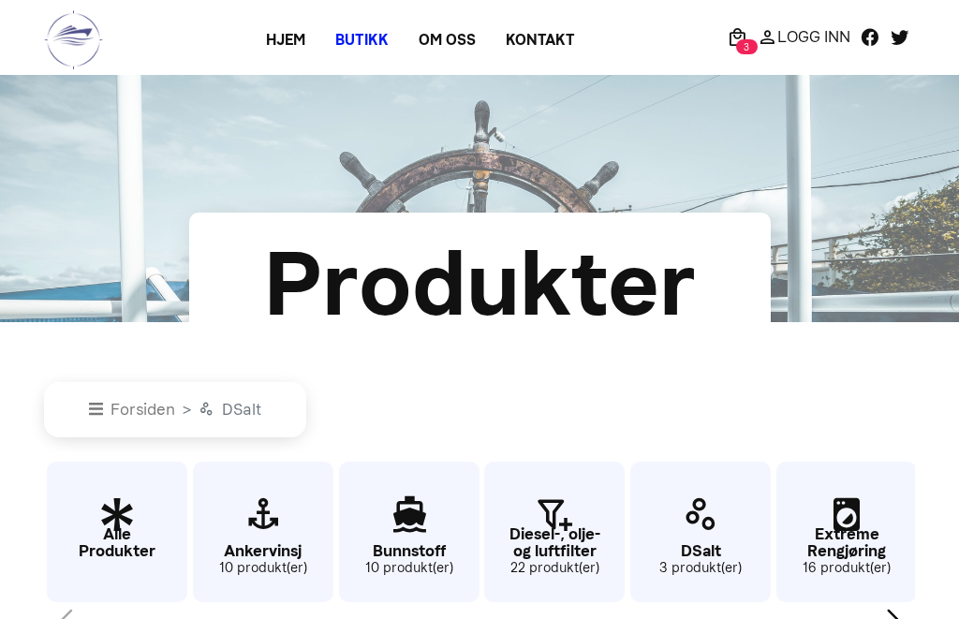
scroll to position [0, 0]
click at [421, 37] on link "Om oss" at bounding box center [447, 40] width 87 height 34
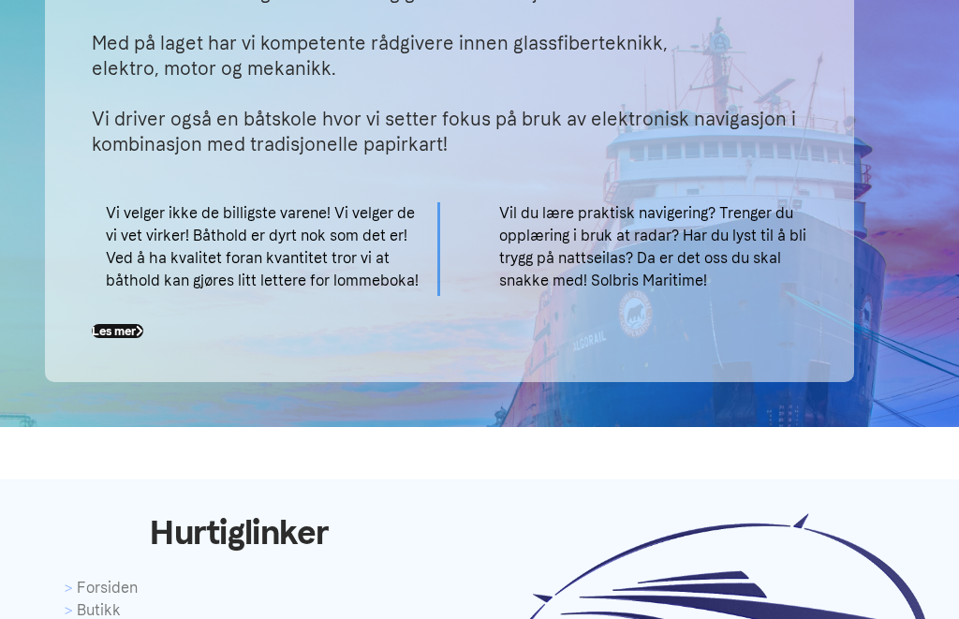
scroll to position [415, 0]
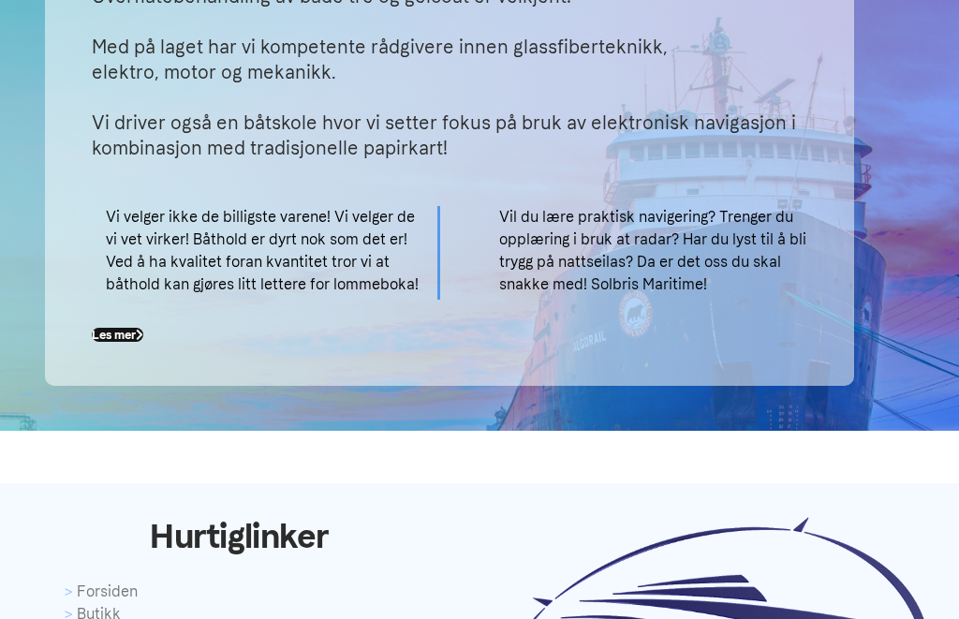
click at [109, 337] on b "Les mer" at bounding box center [118, 335] width 52 height 14
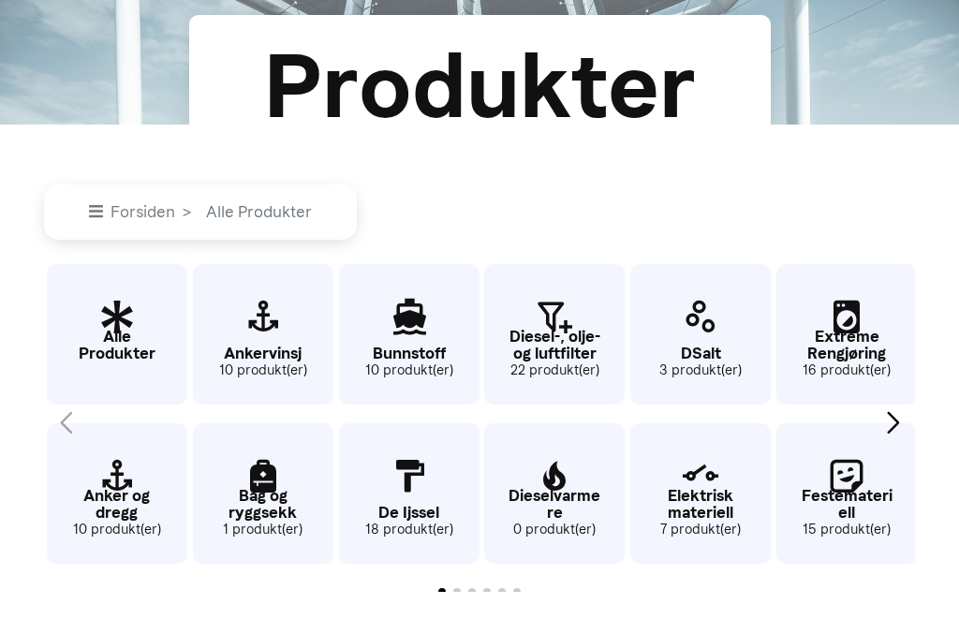
scroll to position [210, 0]
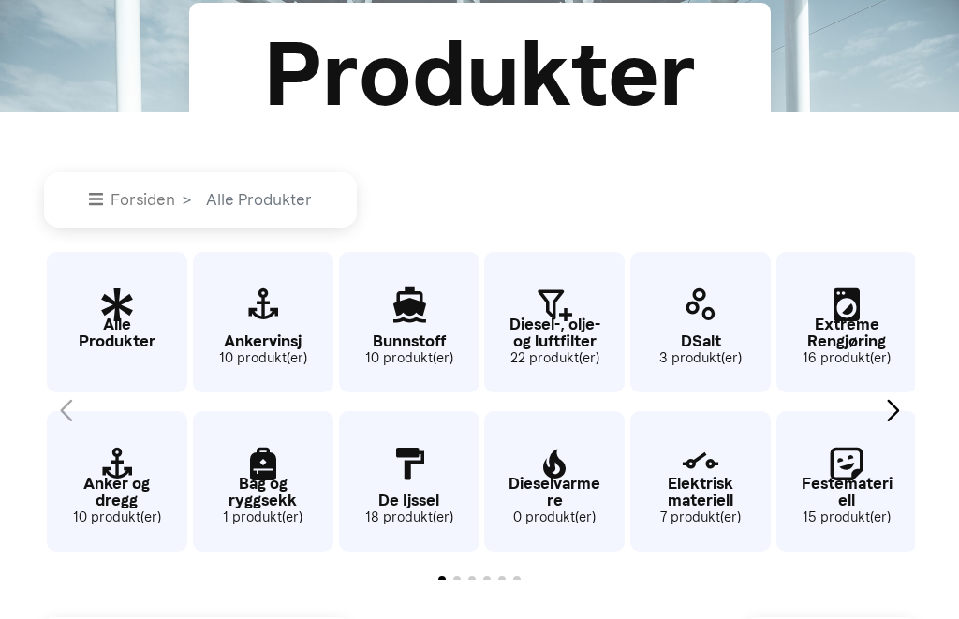
click at [699, 508] on p "Elektrisk materiell" at bounding box center [700, 492] width 140 height 32
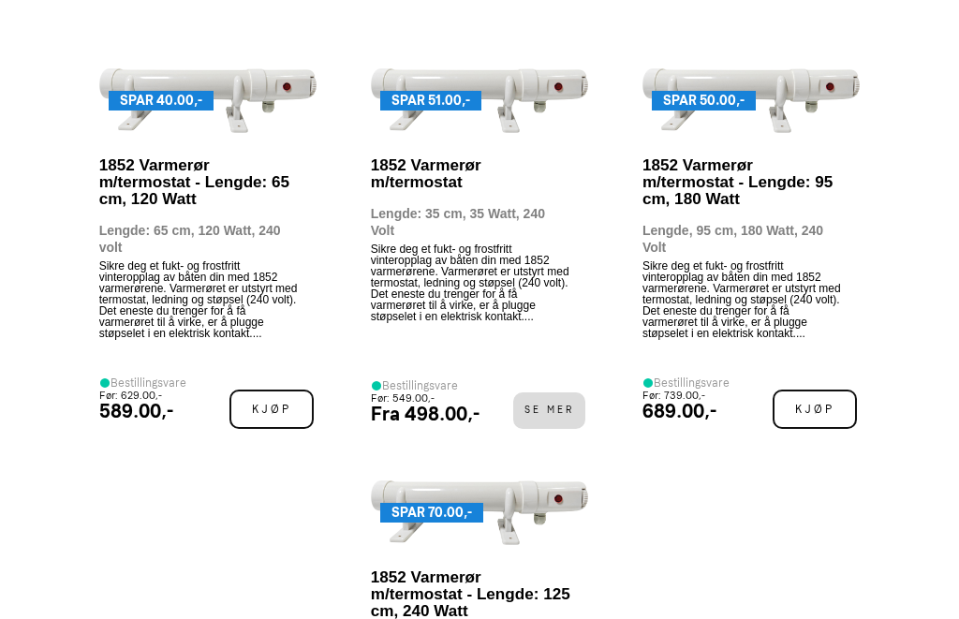
scroll to position [1036, 0]
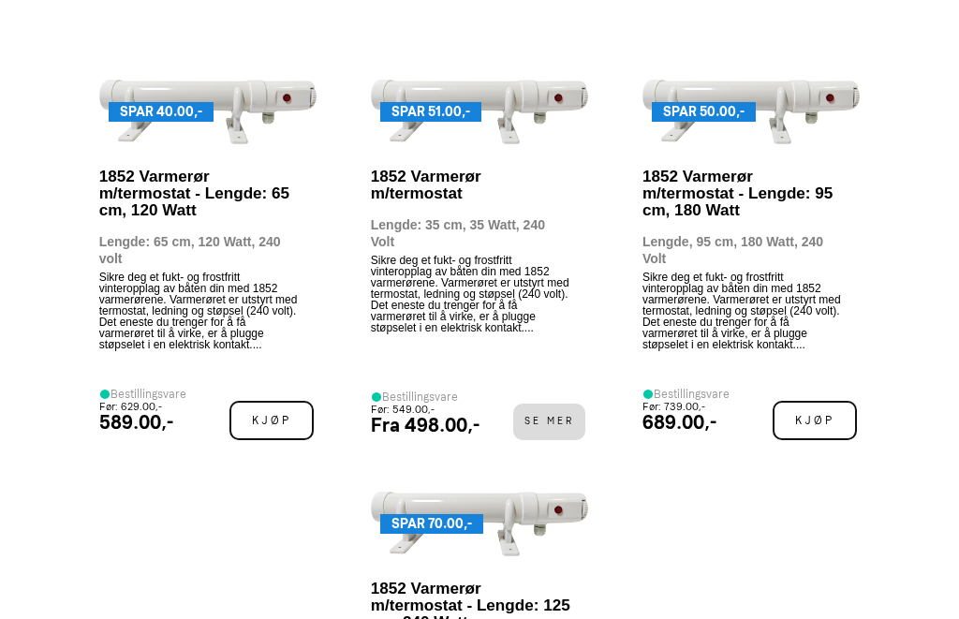
scroll to position [272, 0]
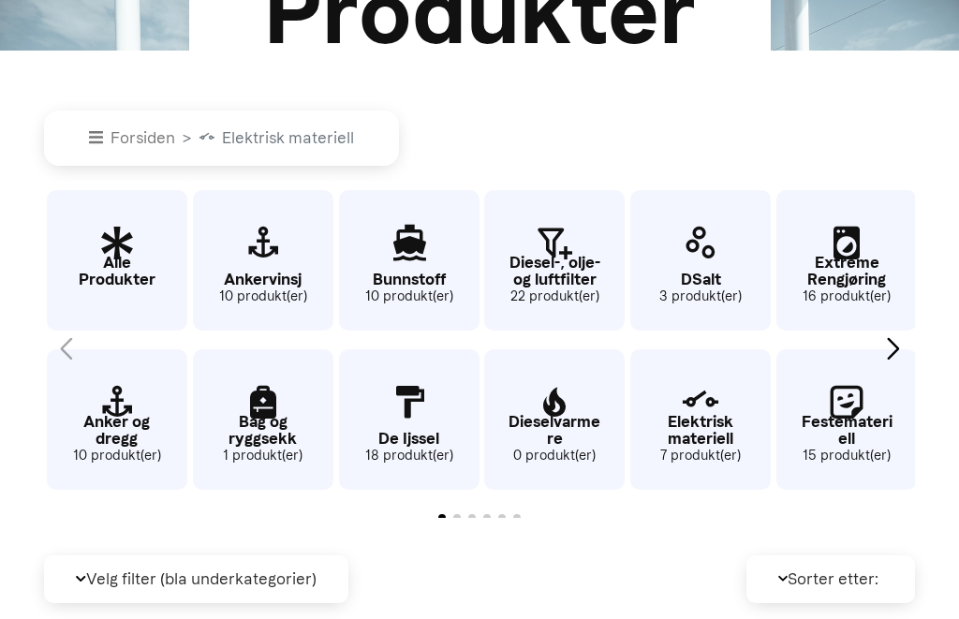
click at [846, 307] on small "16 produkt(er)" at bounding box center [846, 297] width 140 height 21
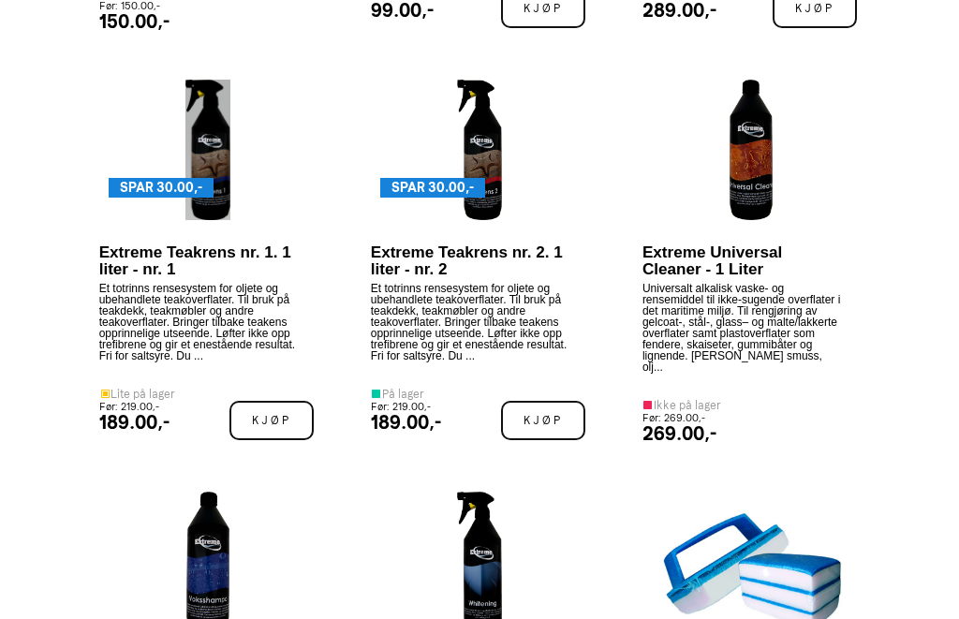
scroll to position [1861, 0]
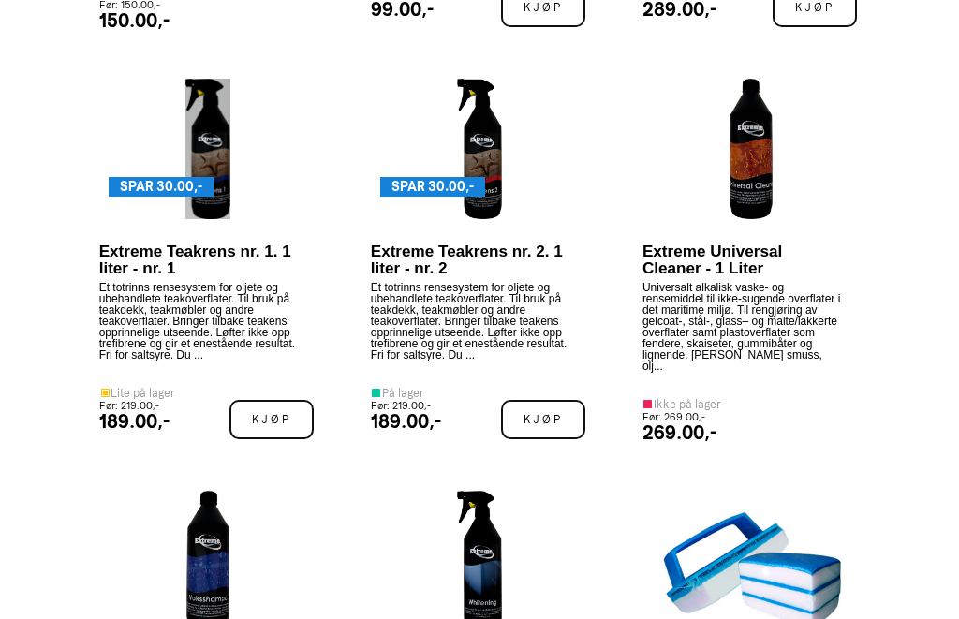
click at [446, 352] on p "Et totrinns rensesystem for oljete og ubehandlete teakoverflater. Til bruk på t…" at bounding box center [471, 335] width 201 height 106
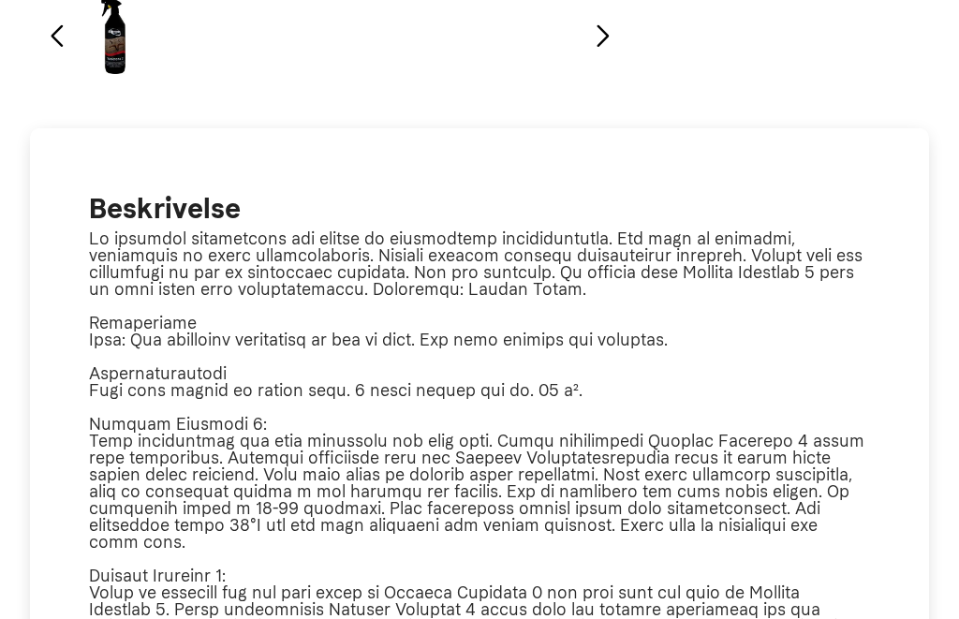
scroll to position [735, 0]
